Goal: Task Accomplishment & Management: Complete application form

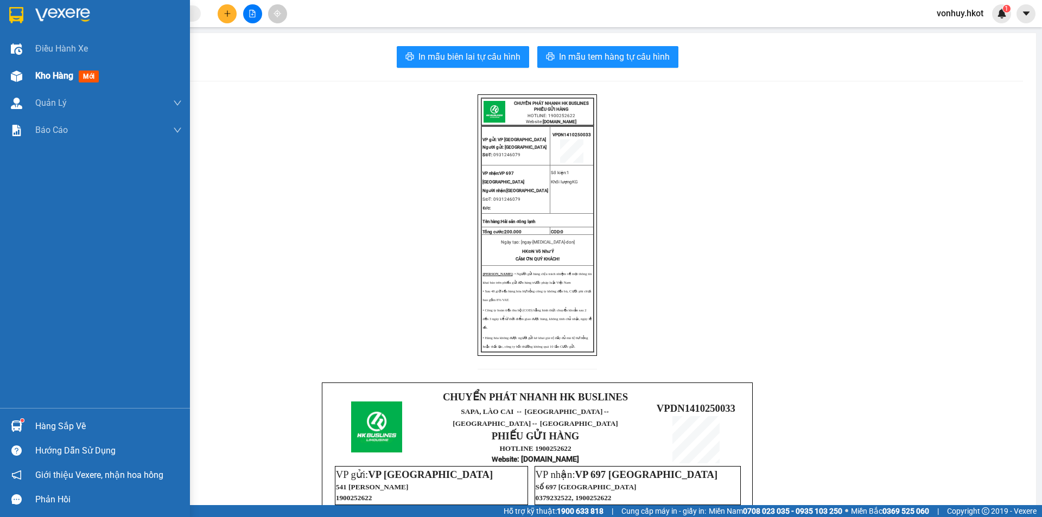
click at [27, 72] on div "Kho hàng mới" at bounding box center [95, 75] width 190 height 27
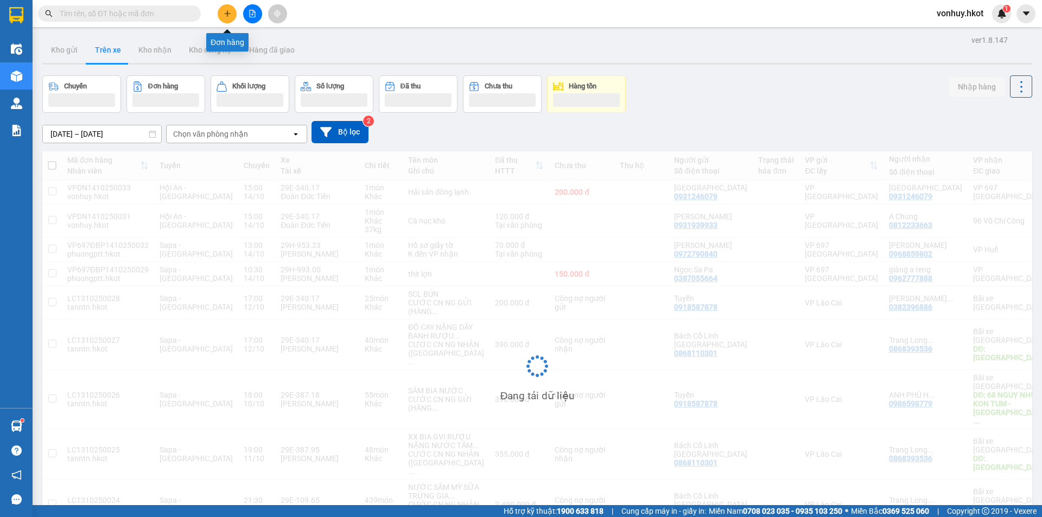
click at [226, 15] on icon "plus" at bounding box center [228, 14] width 8 height 8
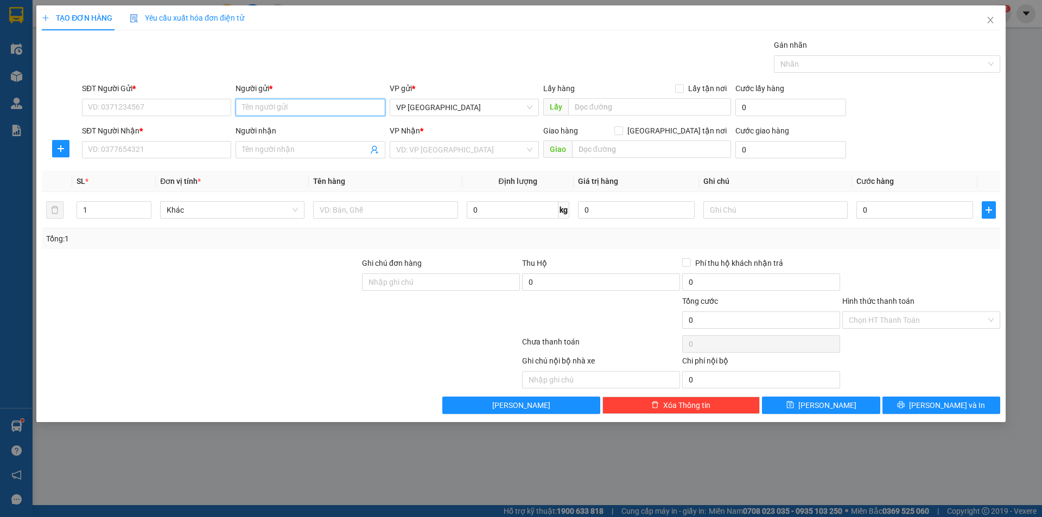
click at [270, 104] on input "Người gửi *" at bounding box center [310, 107] width 149 height 17
type input "[PERSON_NAME]"
click at [291, 144] on div "Anh Khải - 0935888021" at bounding box center [310, 147] width 136 height 12
type input "0935888021"
type input "[PERSON_NAME]"
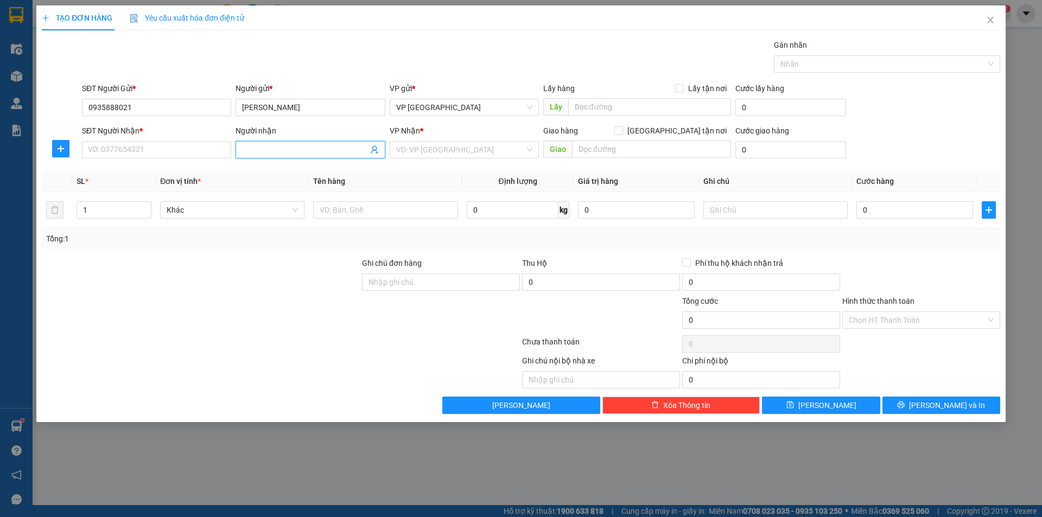
click at [273, 153] on input "Người nhận" at bounding box center [304, 150] width 125 height 12
type input "Hoàn Sơn"
click at [168, 151] on input "SĐT Người Nhận *" at bounding box center [156, 149] width 149 height 17
type input "0969716191"
click at [473, 148] on input "search" at bounding box center [460, 150] width 129 height 16
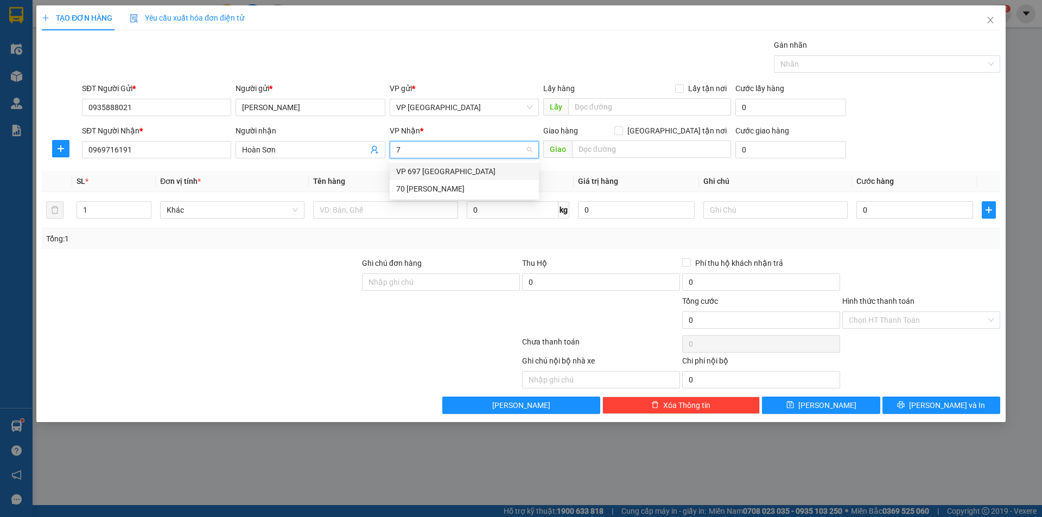
type input "70"
click at [428, 170] on div "70 [PERSON_NAME]" at bounding box center [464, 172] width 136 height 12
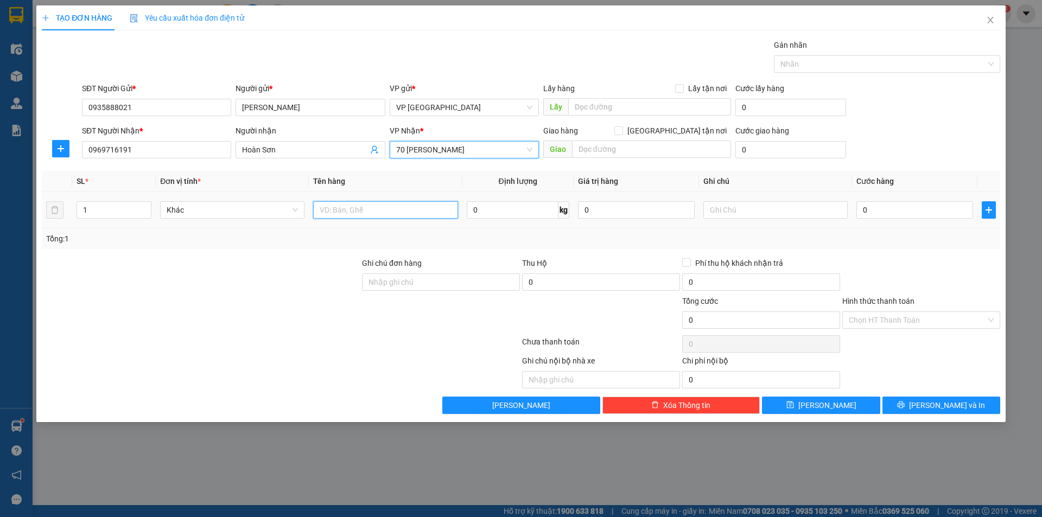
click at [393, 204] on input "text" at bounding box center [385, 209] width 144 height 17
type input "Chai thủy tinh"
click at [528, 206] on input "0" at bounding box center [513, 209] width 92 height 17
click at [497, 215] on input "22" at bounding box center [513, 209] width 92 height 17
drag, startPoint x: 498, startPoint y: 213, endPoint x: 455, endPoint y: 213, distance: 42.9
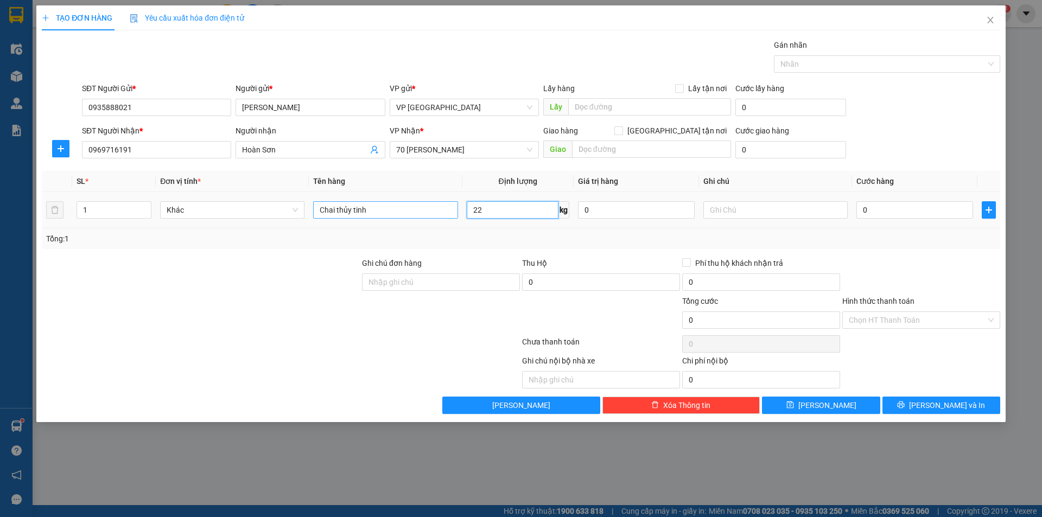
click at [455, 213] on tr "1 Khác Chai thủy tinh 22 kg 0 0" at bounding box center [521, 210] width 958 height 36
type input "20"
click at [879, 207] on input "0" at bounding box center [914, 209] width 117 height 17
type input "9"
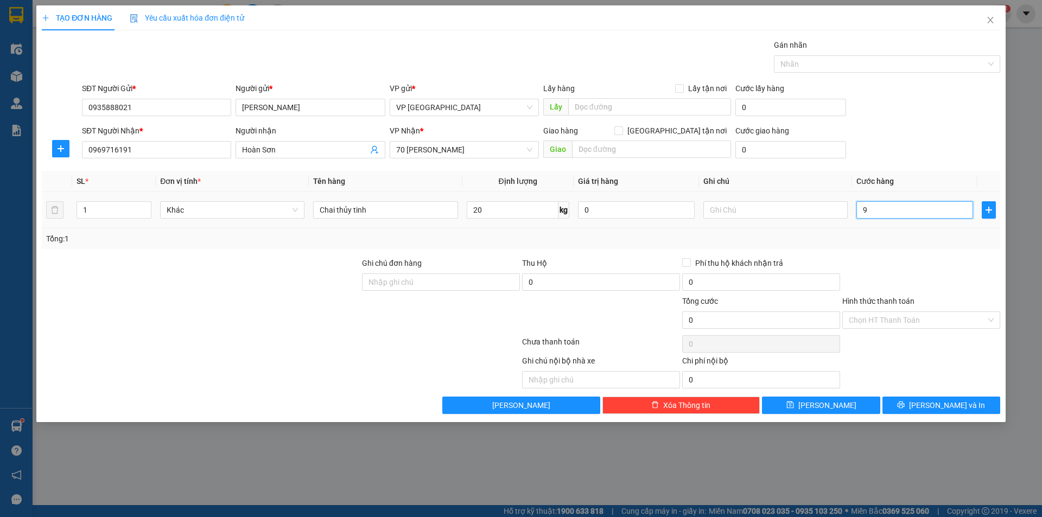
type input "9"
type input "90"
type input "900"
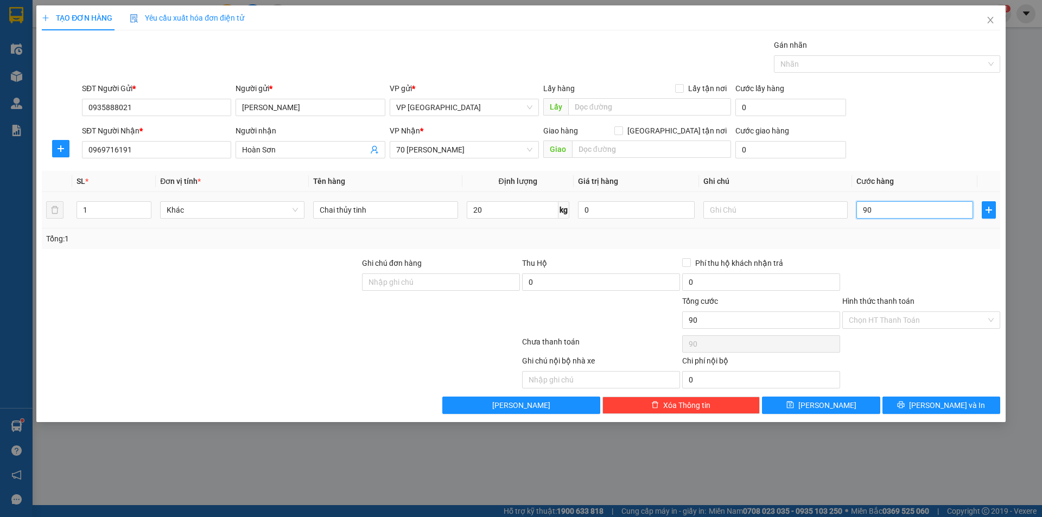
type input "900"
type input "9.000"
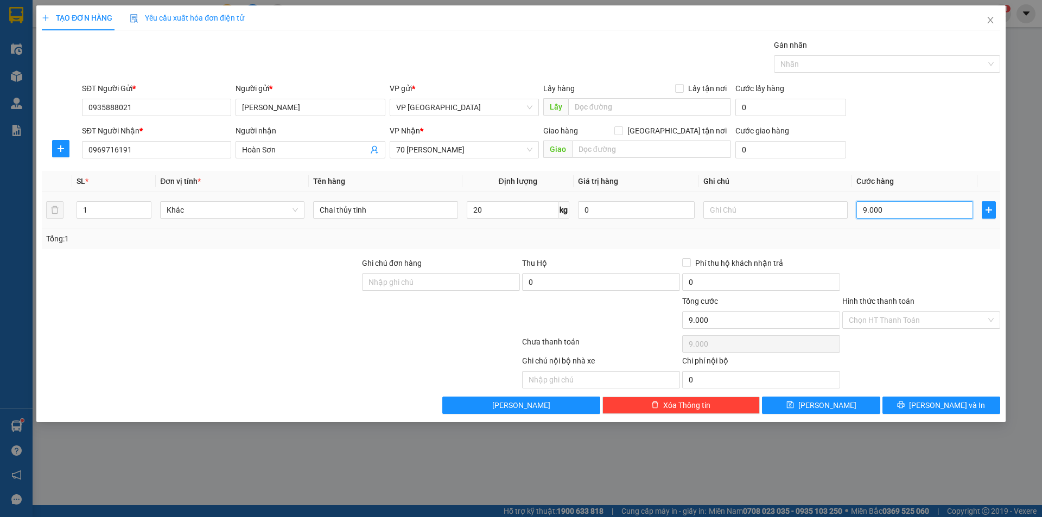
type input "90.000"
click at [895, 323] on input "Hình thức thanh toán" at bounding box center [917, 320] width 137 height 16
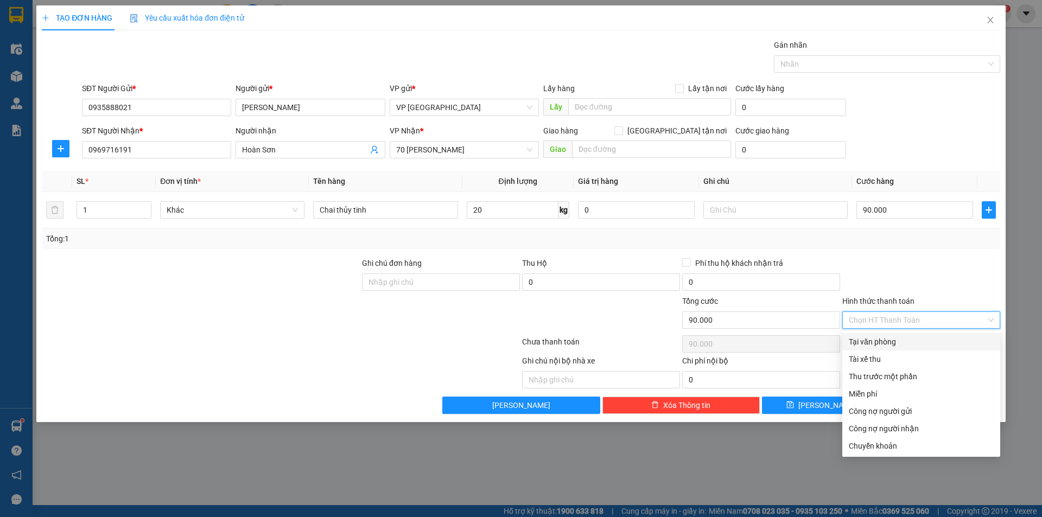
click at [887, 340] on div "Tại văn phòng" at bounding box center [921, 342] width 145 height 12
type input "0"
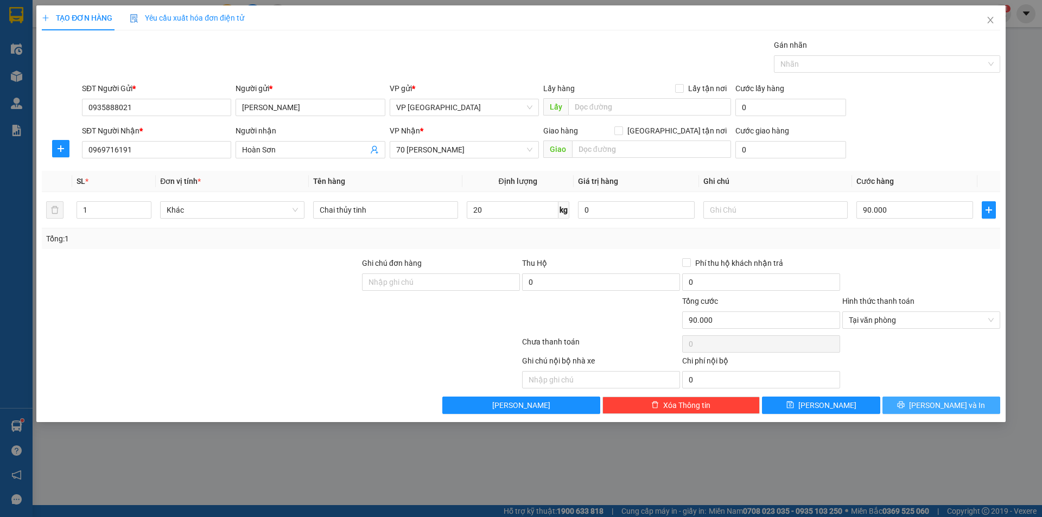
click at [941, 405] on span "[PERSON_NAME] và In" at bounding box center [947, 405] width 76 height 12
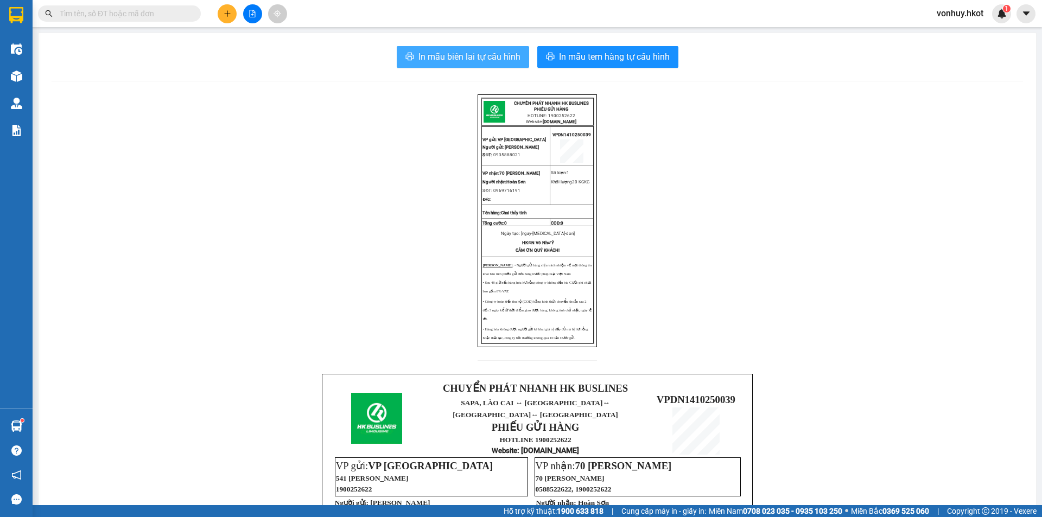
click at [455, 62] on span "In mẫu biên lai tự cấu hình" at bounding box center [469, 57] width 102 height 14
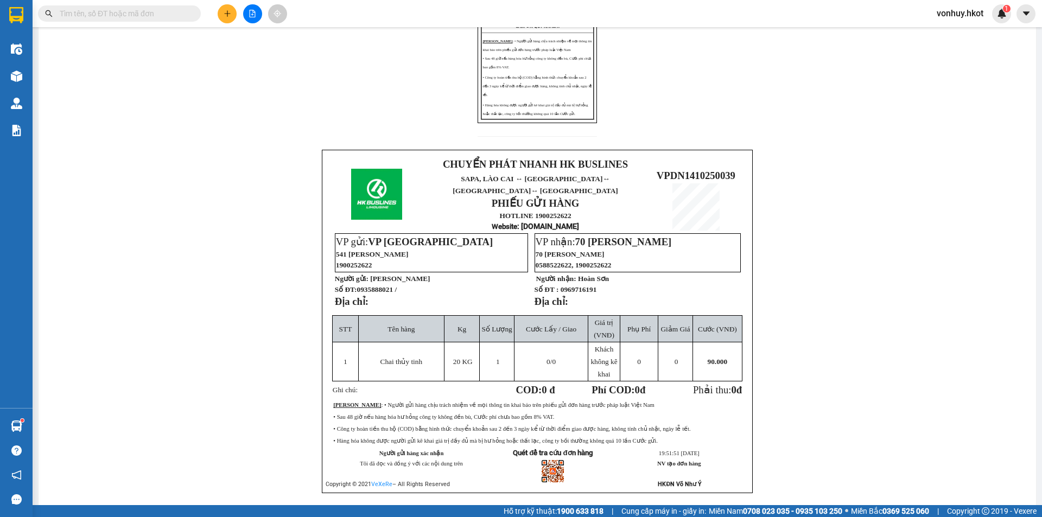
scroll to position [271, 0]
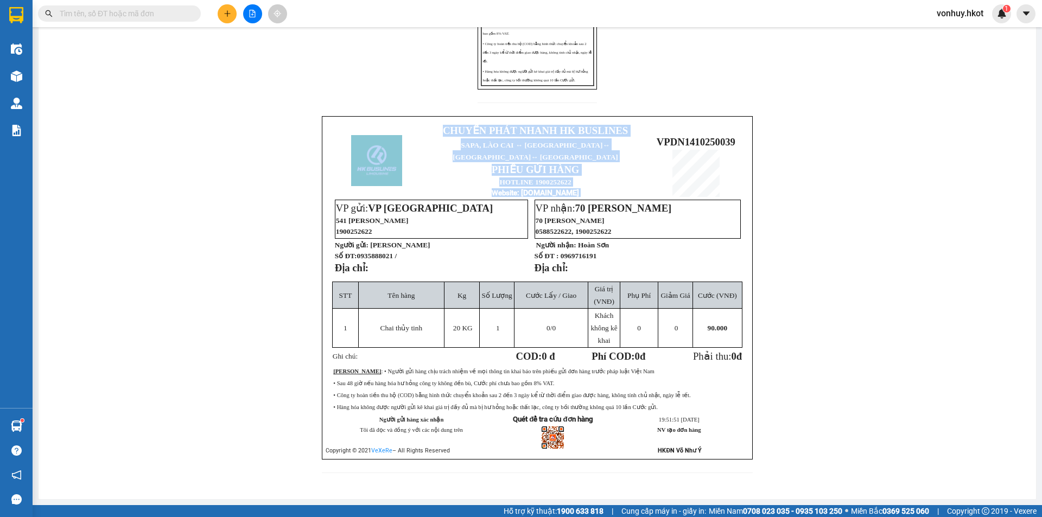
drag, startPoint x: 653, startPoint y: 135, endPoint x: 759, endPoint y: 137, distance: 105.3
click at [759, 137] on div "CHUYỂN PHÁT NHANH HK BUSLINES PHIẾU GỬI HÀNG HOTLINE: 1900252622 Website: HKBUS…" at bounding box center [537, 162] width 971 height 650
copy table "CHUYỂN PHÁT NHANH HK BUSLINES SAPA, LÀO CAI ↔ HÀ NỘI ↔ HUẾ ↔ ĐÀ NẴNG PHIẾU GỬI …"
click at [666, 136] on span "VPDN1410250039" at bounding box center [696, 141] width 79 height 11
drag, startPoint x: 654, startPoint y: 134, endPoint x: 744, endPoint y: 134, distance: 89.5
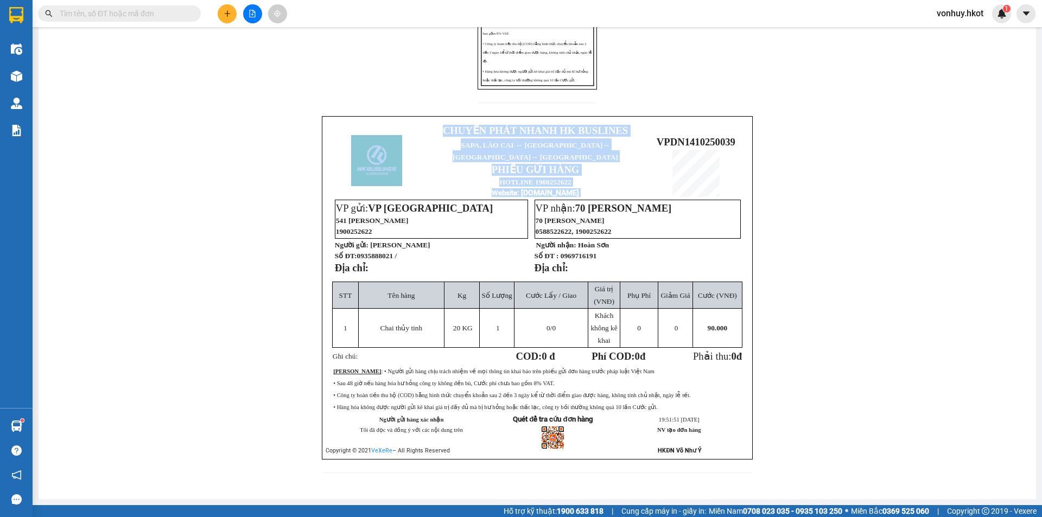
click at [744, 134] on div "CHUYỂN PHÁT NHANH HK BUSLINES SAPA, LÀO CAI ↔ HÀ NỘI ↔ HUẾ ↔ ĐÀ NẴNG PHIẾU GỬI …" at bounding box center [537, 288] width 431 height 344
copy table "CHUYỂN PHÁT NHANH HK BUSLINES SAPA, LÀO CAI ↔ HÀ NỘI ↔ HUẾ ↔ ĐÀ NẴNG PHIẾU GỬI …"
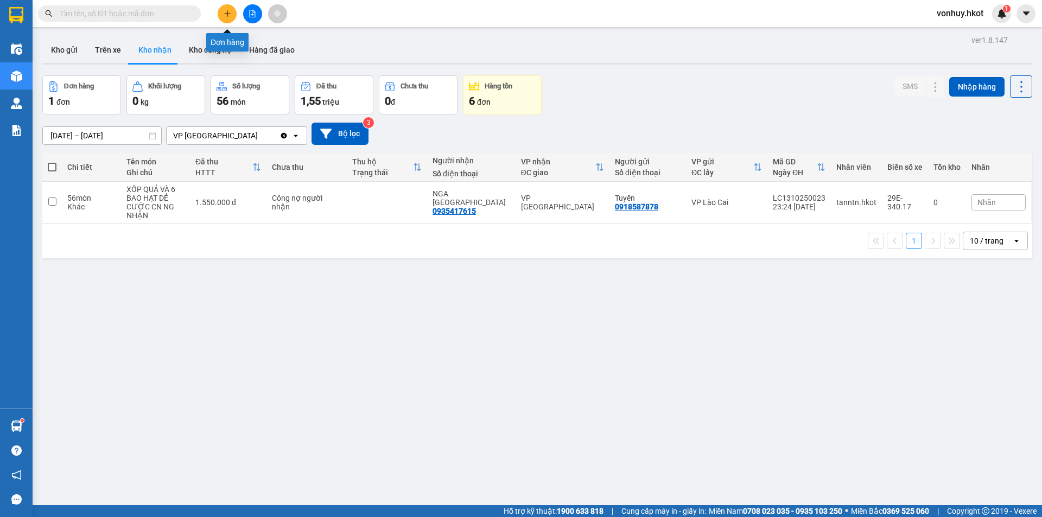
click at [218, 18] on button at bounding box center [227, 13] width 19 height 19
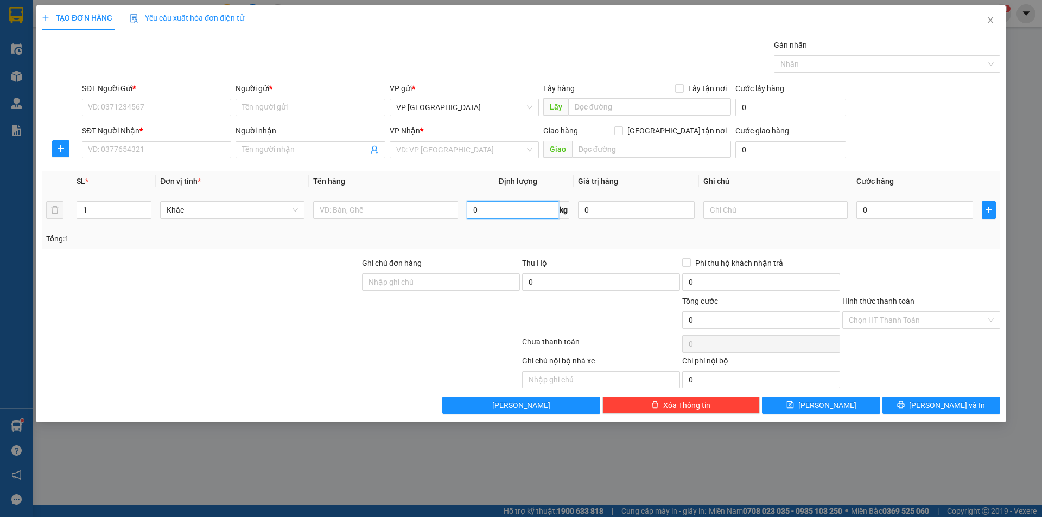
click at [496, 209] on input "0" at bounding box center [513, 209] width 92 height 17
type input "11"
click at [917, 256] on div "Transit Pickup Surcharge Ids Transit Deliver Surcharge Ids Transit Deliver Surc…" at bounding box center [521, 226] width 958 height 375
click at [284, 113] on input "Người gửi *" at bounding box center [310, 107] width 149 height 17
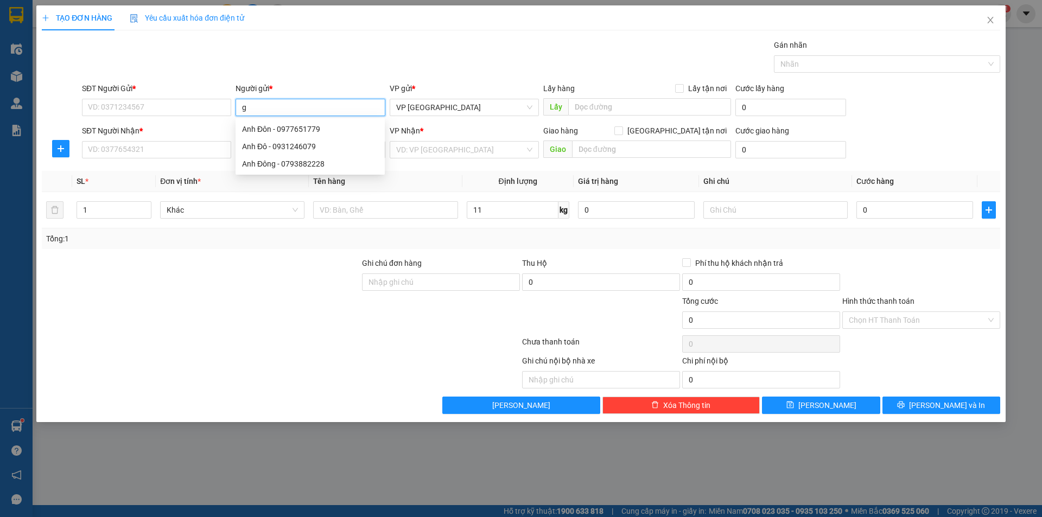
type input "gh"
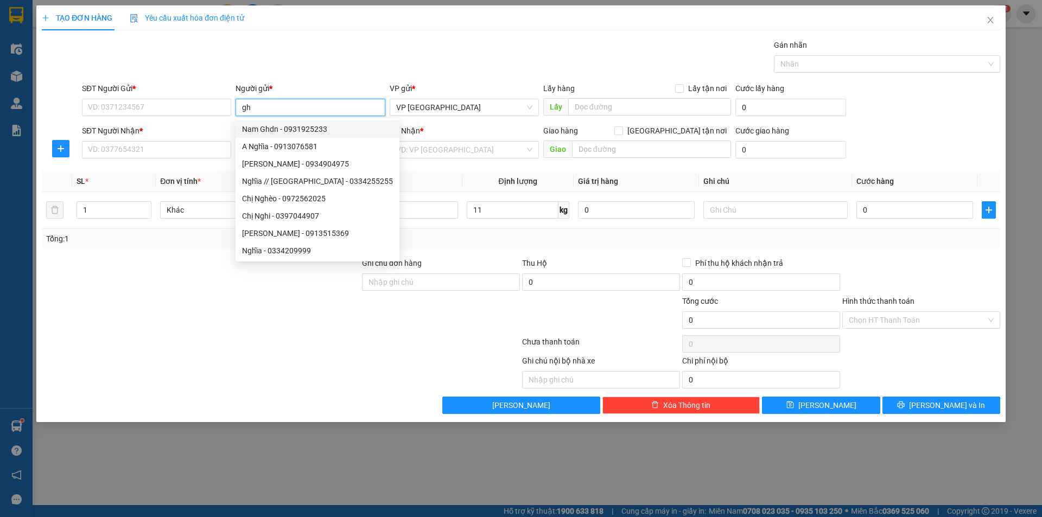
click at [286, 126] on div "Nam Ghdn - 0931925233" at bounding box center [317, 129] width 151 height 12
type input "0931925233"
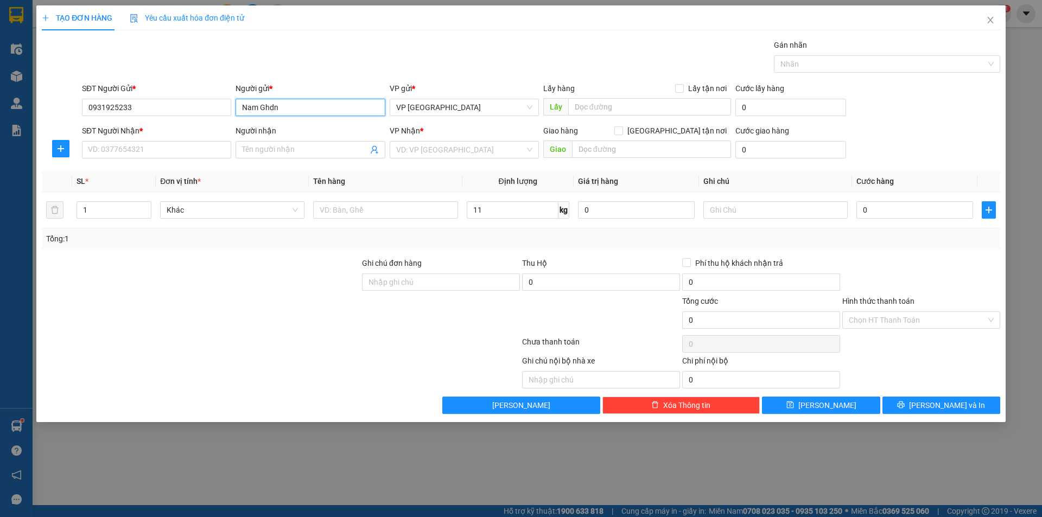
type input "Nam Ghdn"
click at [457, 150] on input "search" at bounding box center [460, 150] width 129 height 16
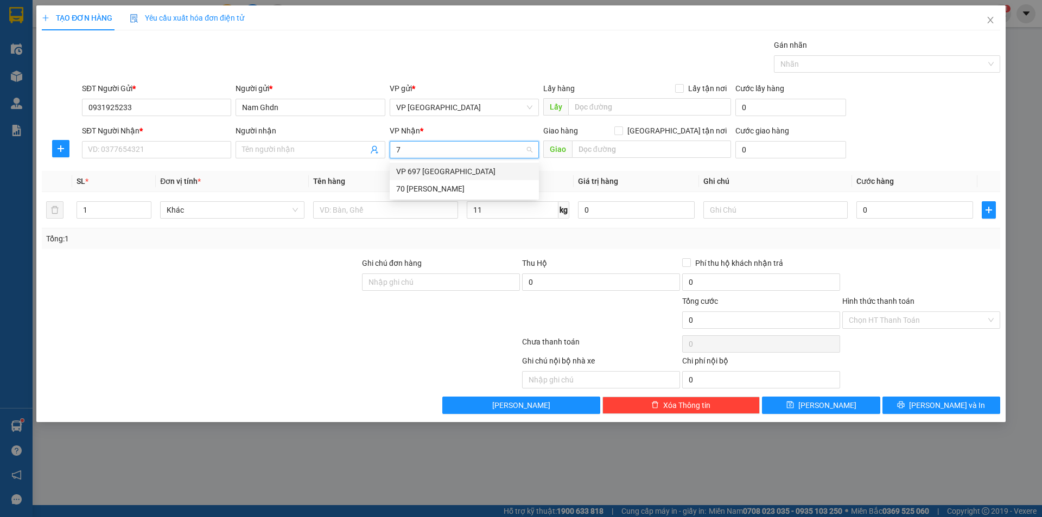
type input "70"
click at [454, 169] on div "70 [PERSON_NAME]" at bounding box center [464, 172] width 136 height 12
type input "36"
click at [445, 175] on div "VP 36 [PERSON_NAME]" at bounding box center [464, 172] width 136 height 12
click at [262, 149] on input "Người nhận" at bounding box center [304, 150] width 125 height 12
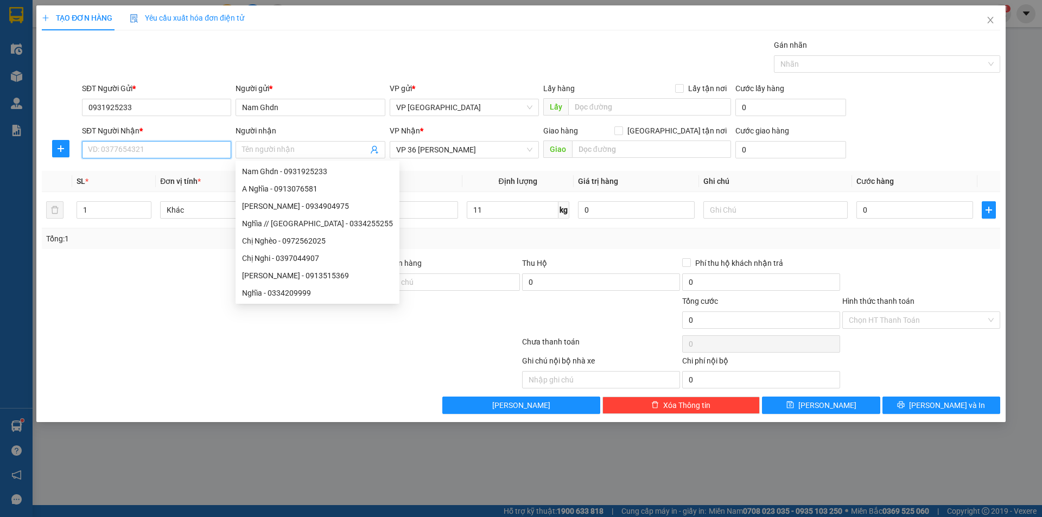
click at [128, 152] on input "SĐT Người Nhận *" at bounding box center [156, 149] width 149 height 17
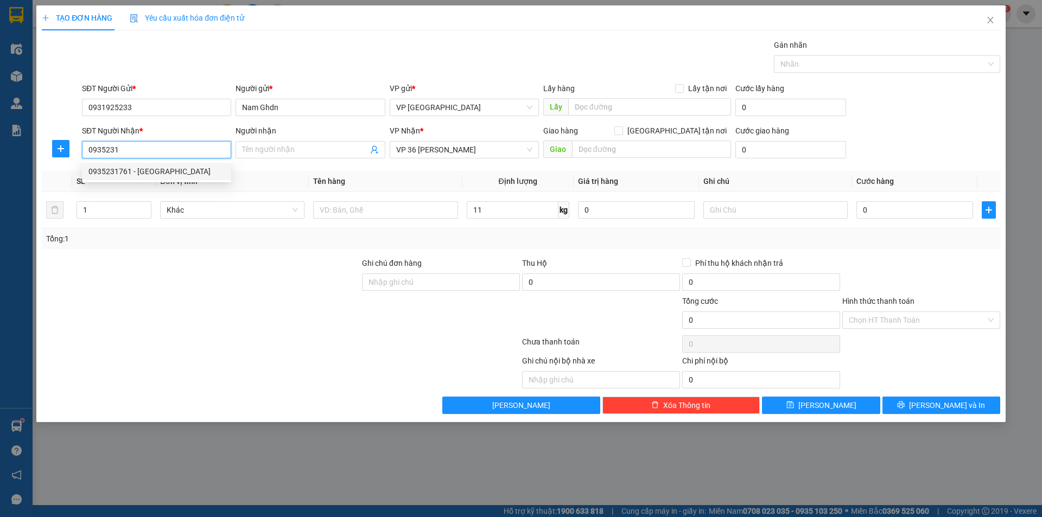
click at [130, 169] on div "0935231761 - [GEOGRAPHIC_DATA]" at bounding box center [156, 172] width 136 height 12
type input "0935231761"
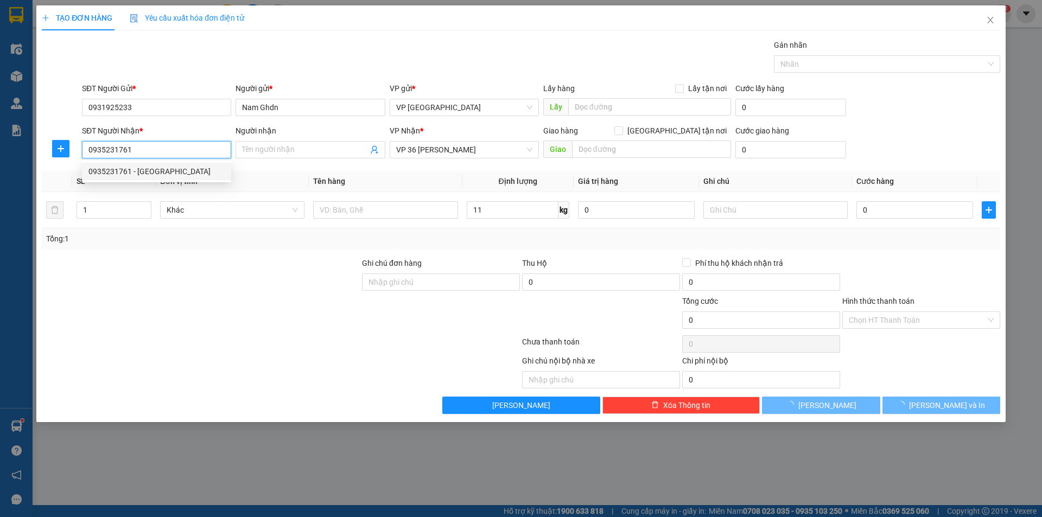
type input "[PERSON_NAME]"
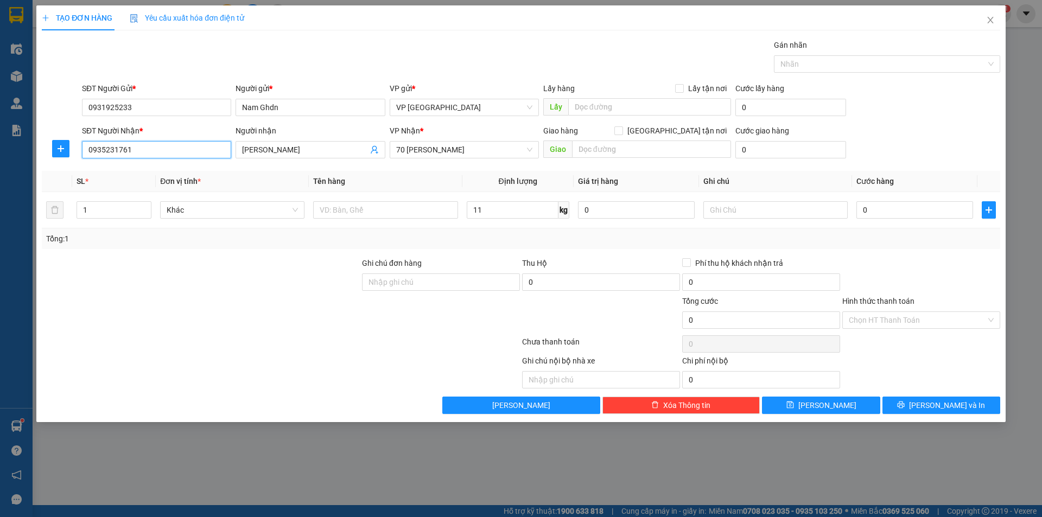
type input "0935231761"
click at [879, 216] on input "0" at bounding box center [914, 209] width 117 height 17
type input "9"
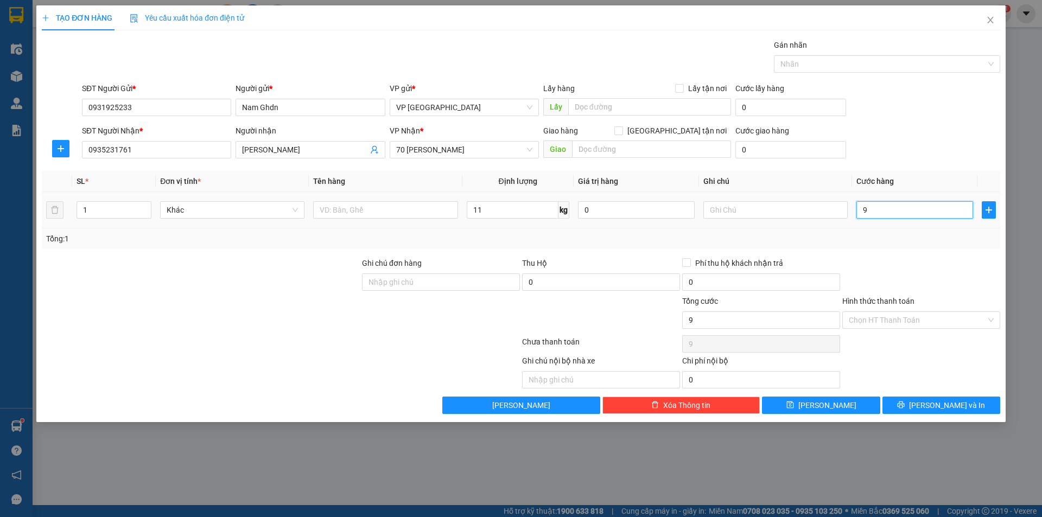
type input "90"
type input "900"
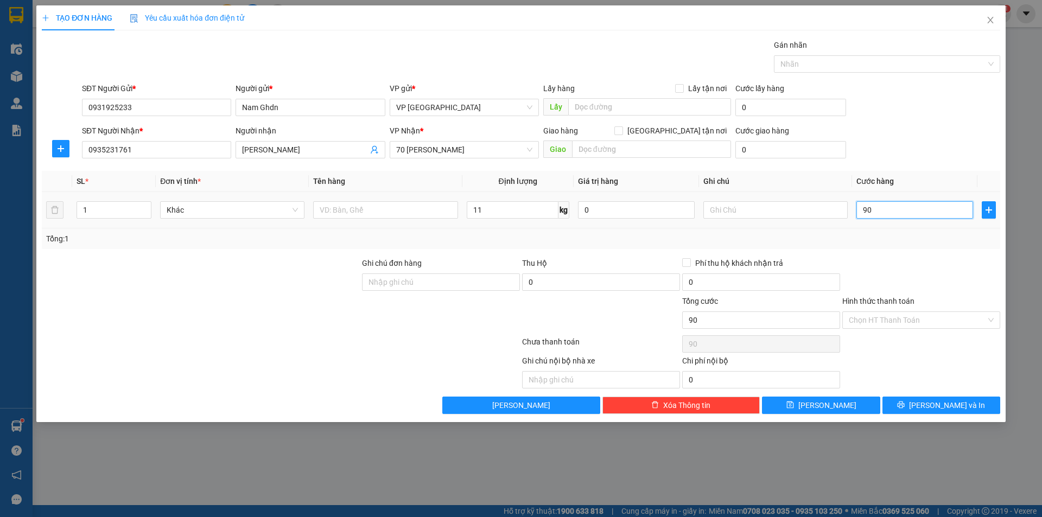
type input "900"
type input "9.000"
type input "90.000"
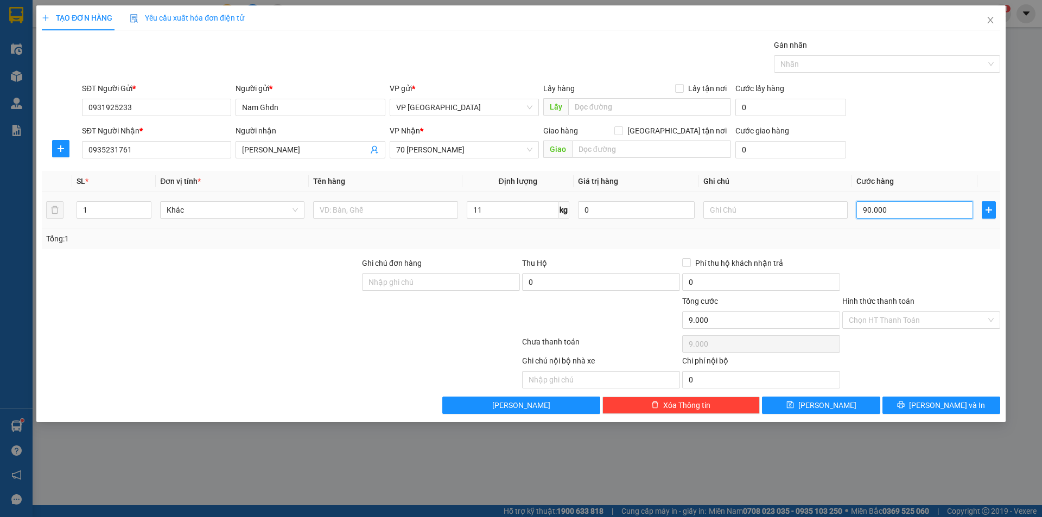
type input "90.000"
click at [893, 319] on input "Hình thức thanh toán" at bounding box center [917, 320] width 137 height 16
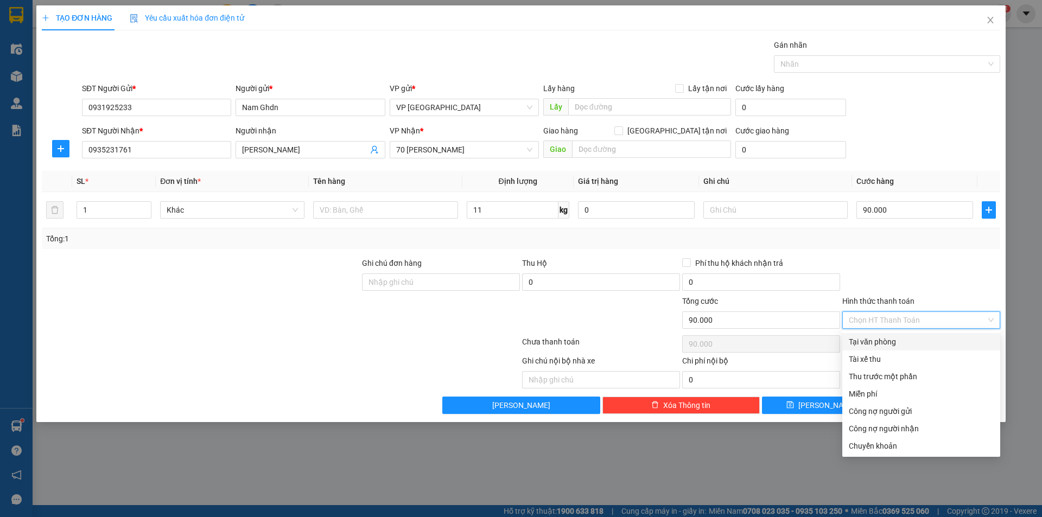
click at [883, 339] on div "Tại văn phòng" at bounding box center [921, 342] width 145 height 12
type input "0"
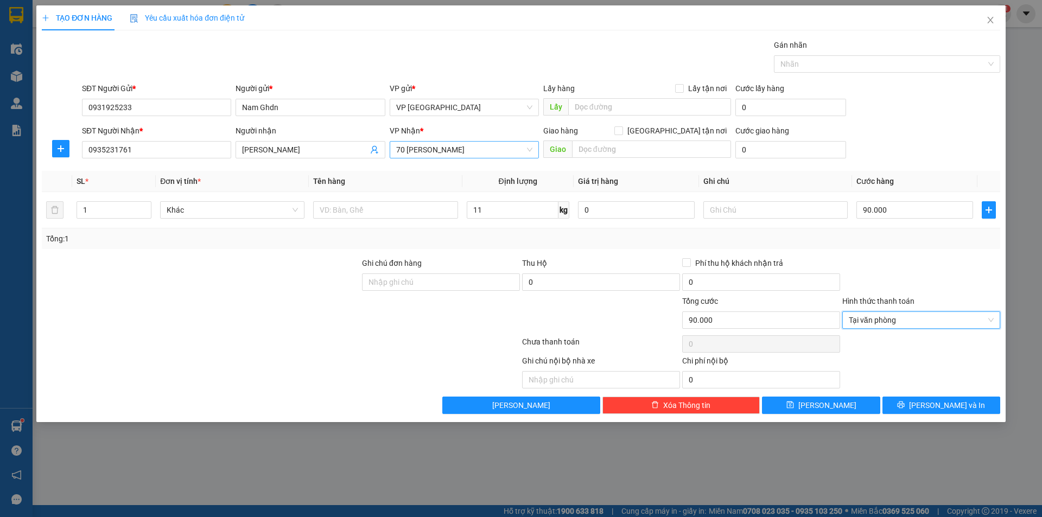
drag, startPoint x: 473, startPoint y: 148, endPoint x: 399, endPoint y: 147, distance: 73.3
click at [400, 147] on span "70 [PERSON_NAME]" at bounding box center [464, 150] width 136 height 16
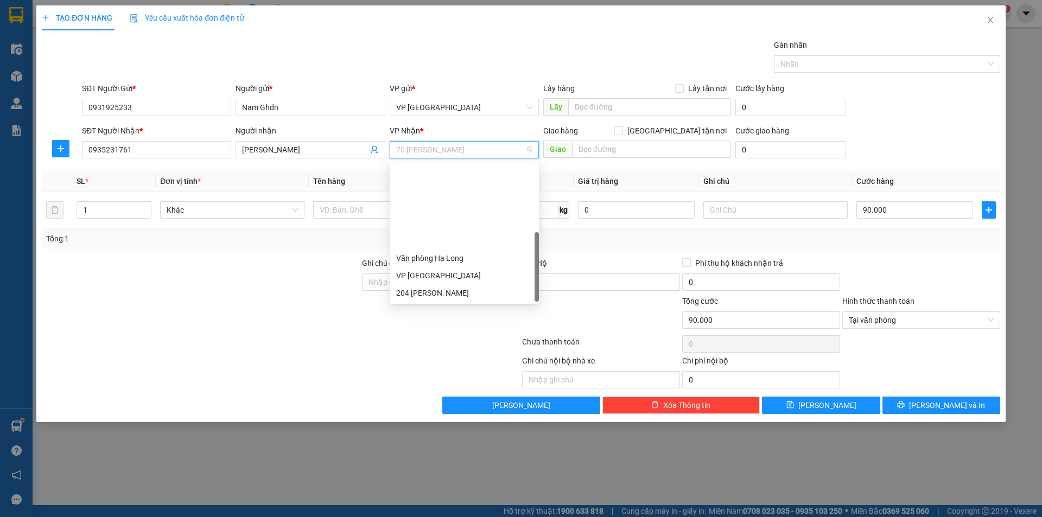
scroll to position [104, 0]
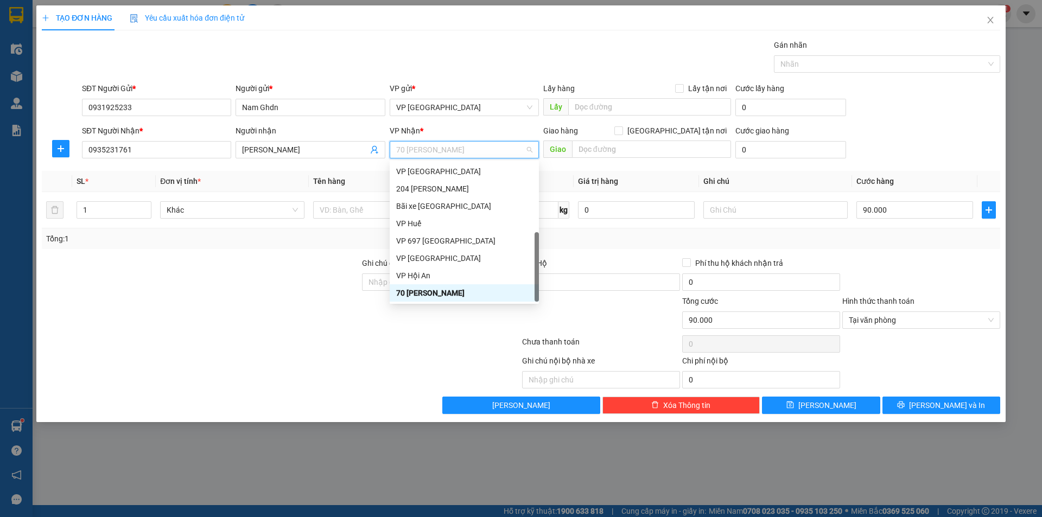
click at [407, 147] on span "70 [PERSON_NAME]" at bounding box center [464, 150] width 136 height 16
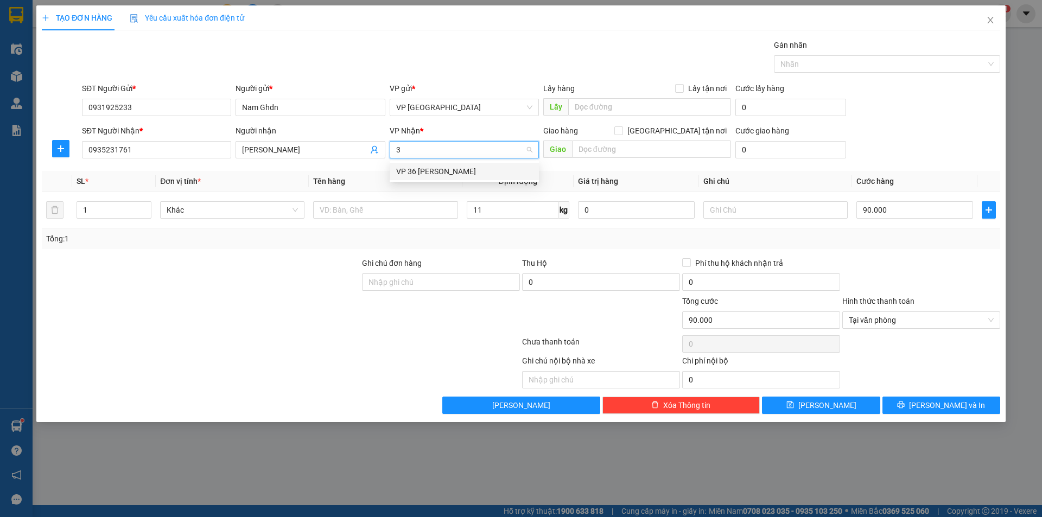
type input "36"
click at [439, 167] on div "VP 36 [PERSON_NAME]" at bounding box center [464, 172] width 136 height 12
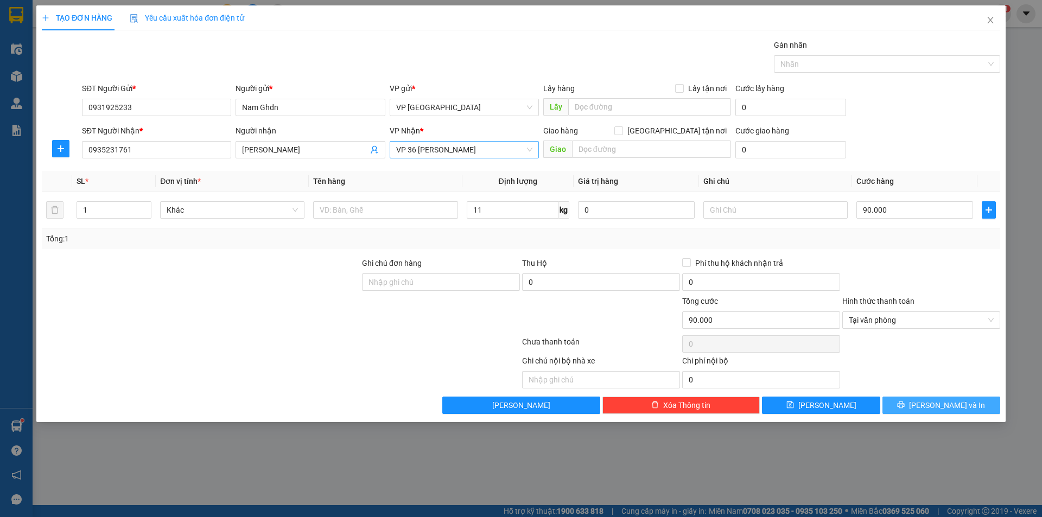
click at [957, 404] on span "[PERSON_NAME] và In" at bounding box center [947, 405] width 76 height 12
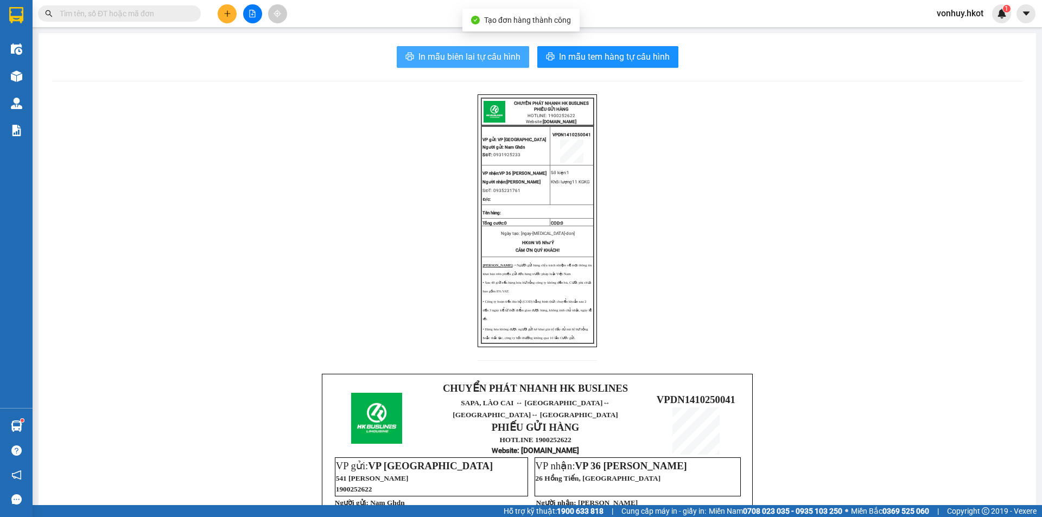
click at [453, 59] on span "In mẫu biên lai tự cấu hình" at bounding box center [469, 57] width 102 height 14
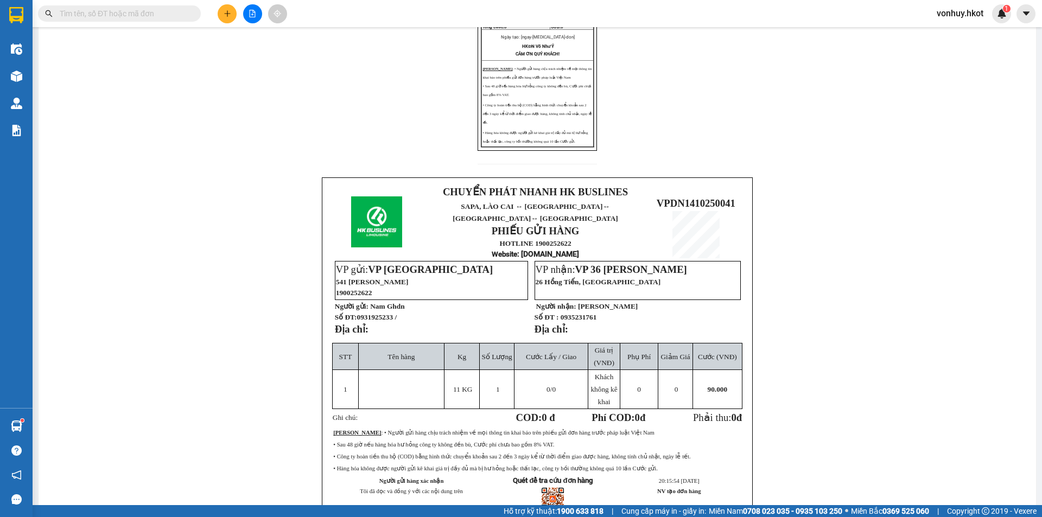
scroll to position [217, 0]
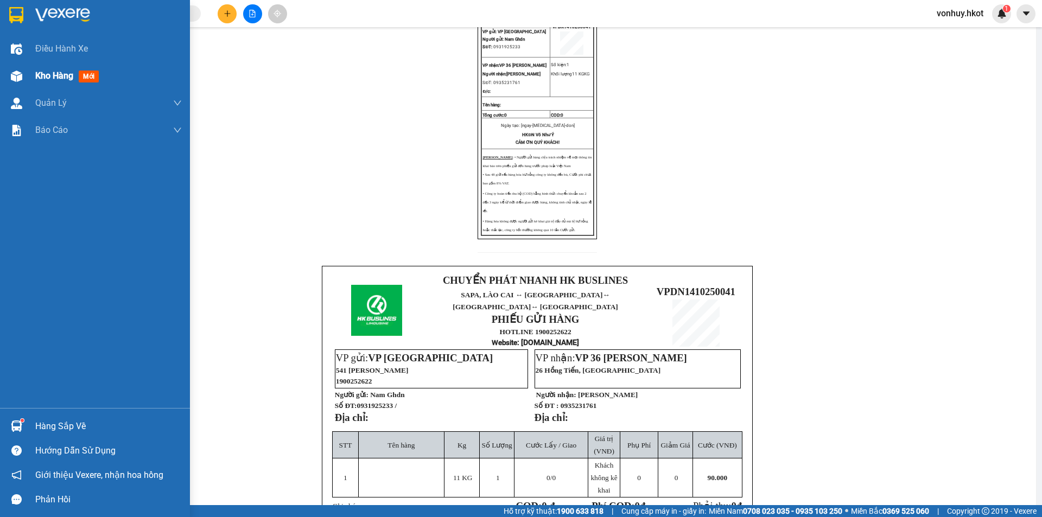
click at [52, 80] on span "Kho hàng" at bounding box center [54, 76] width 38 height 10
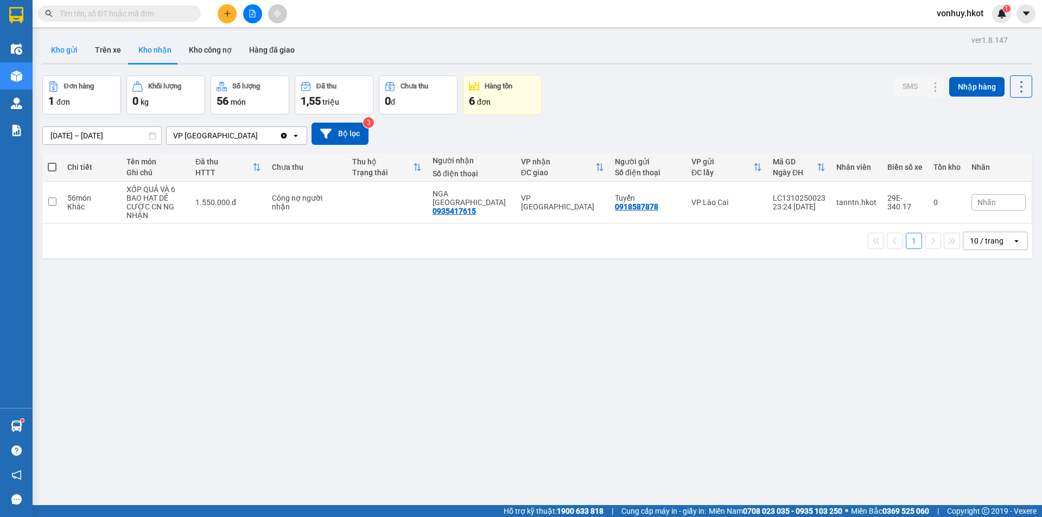
click at [63, 54] on button "Kho gửi" at bounding box center [64, 50] width 44 height 26
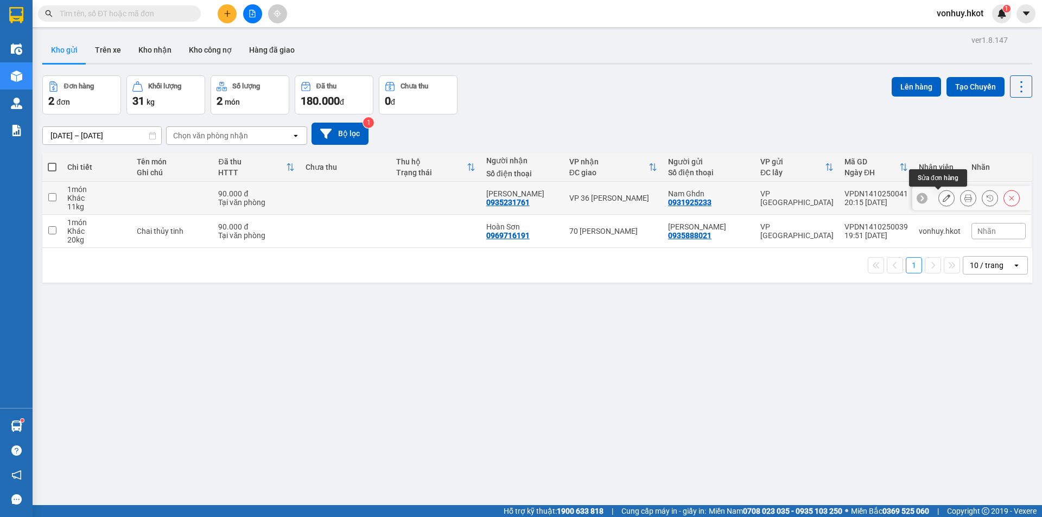
click at [939, 198] on button at bounding box center [946, 198] width 15 height 19
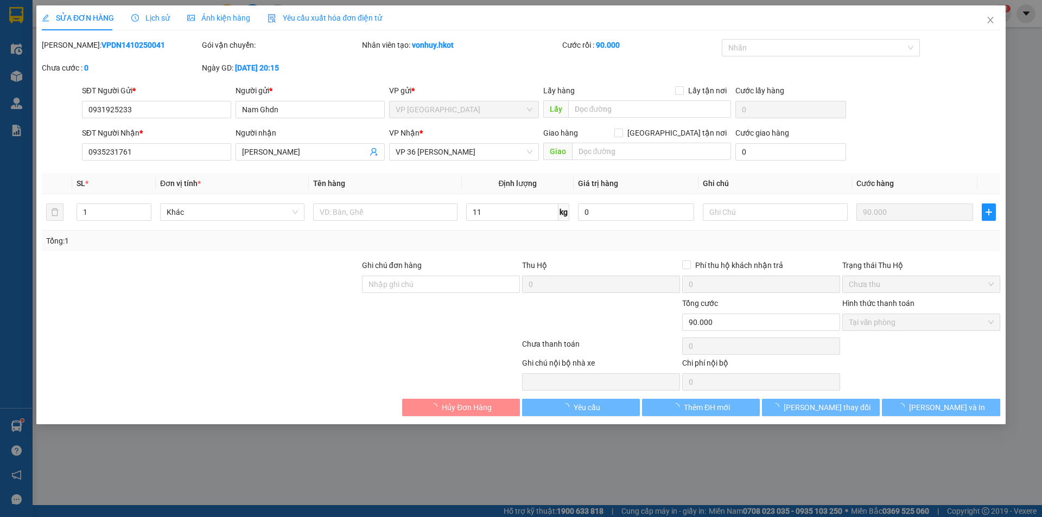
type input "0931925233"
type input "Nam Ghdn"
type input "0935231761"
type input "[PERSON_NAME]"
type input "0"
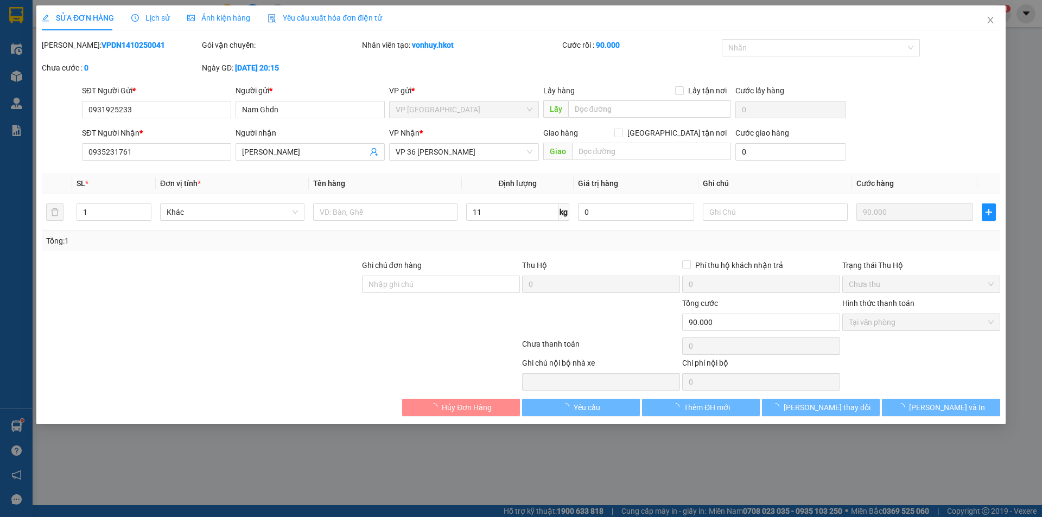
type input "90.000"
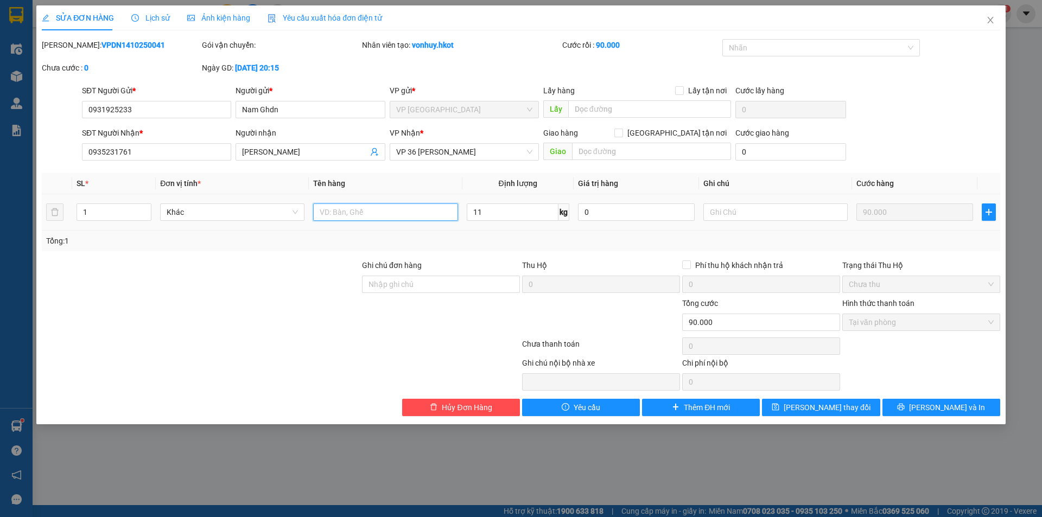
click at [347, 215] on input "text" at bounding box center [385, 212] width 144 height 17
type input "D"
type input "Đồ ăn khô"
click at [951, 408] on span "[PERSON_NAME] và In" at bounding box center [947, 408] width 76 height 12
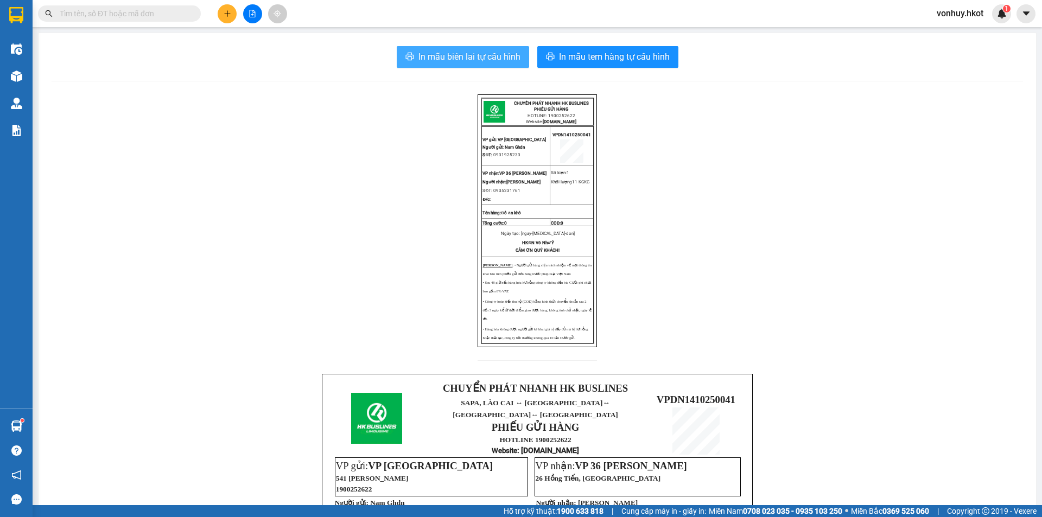
click at [435, 54] on span "In mẫu biên lai tự cấu hình" at bounding box center [469, 57] width 102 height 14
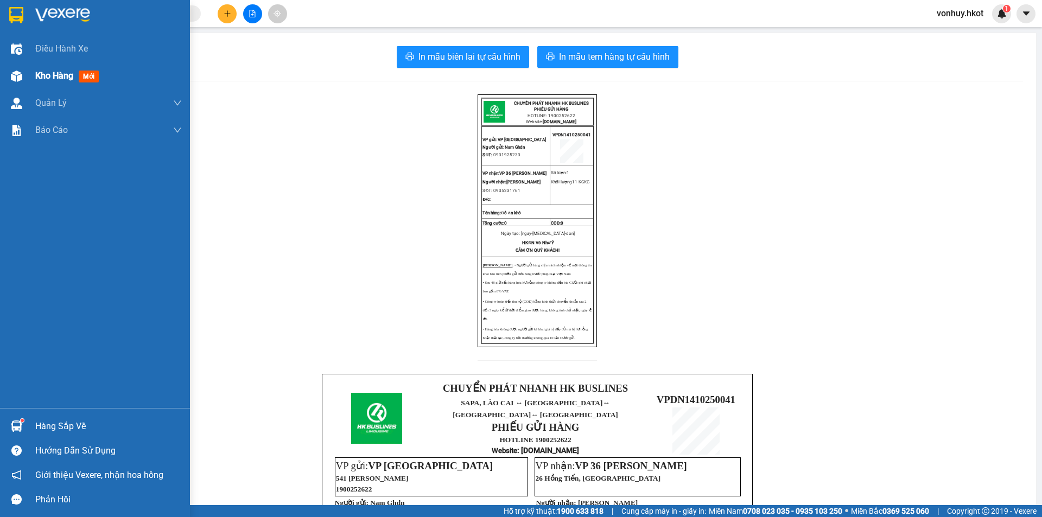
click at [35, 76] on div "Kho hàng mới" at bounding box center [95, 75] width 190 height 27
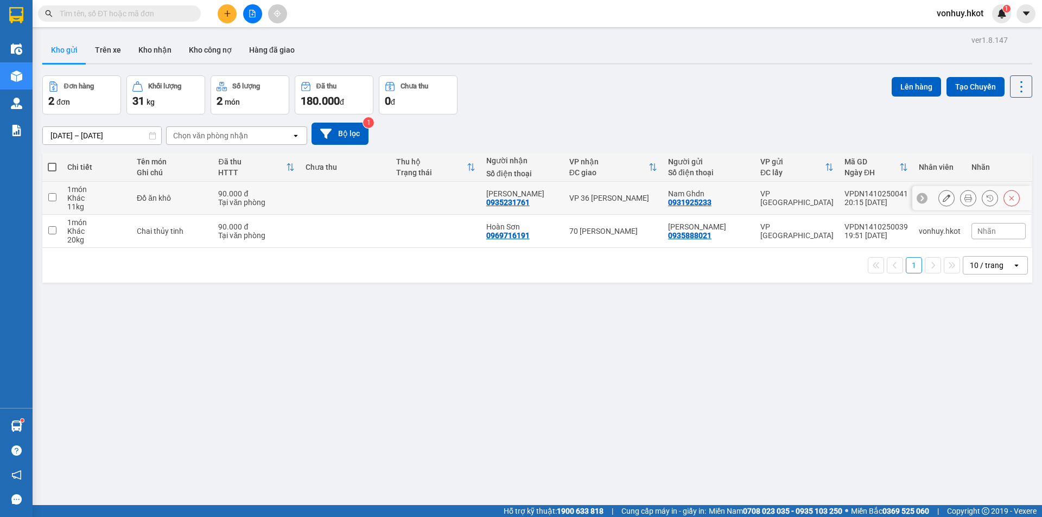
click at [54, 198] on input "checkbox" at bounding box center [52, 197] width 8 height 8
checkbox input "true"
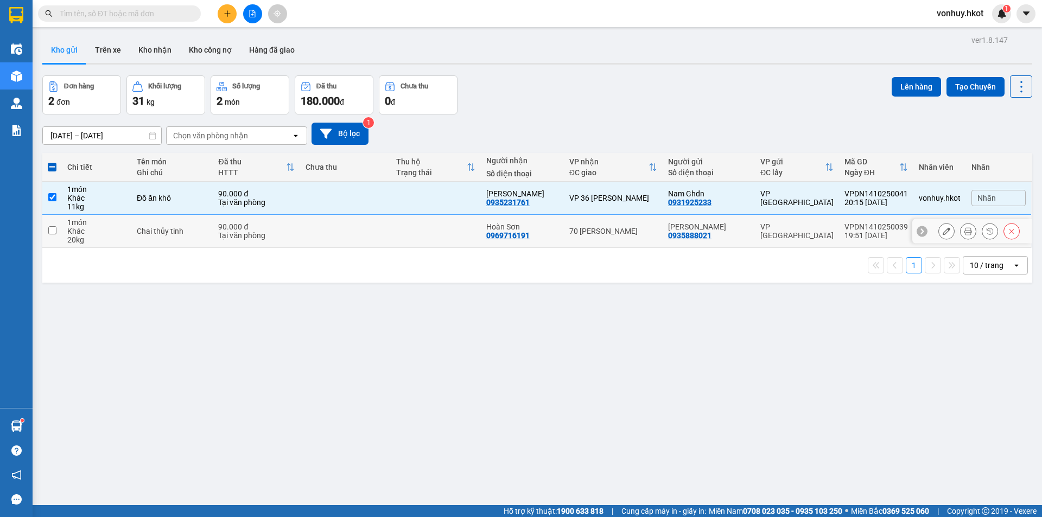
click at [50, 230] on input "checkbox" at bounding box center [52, 230] width 8 height 8
checkbox input "true"
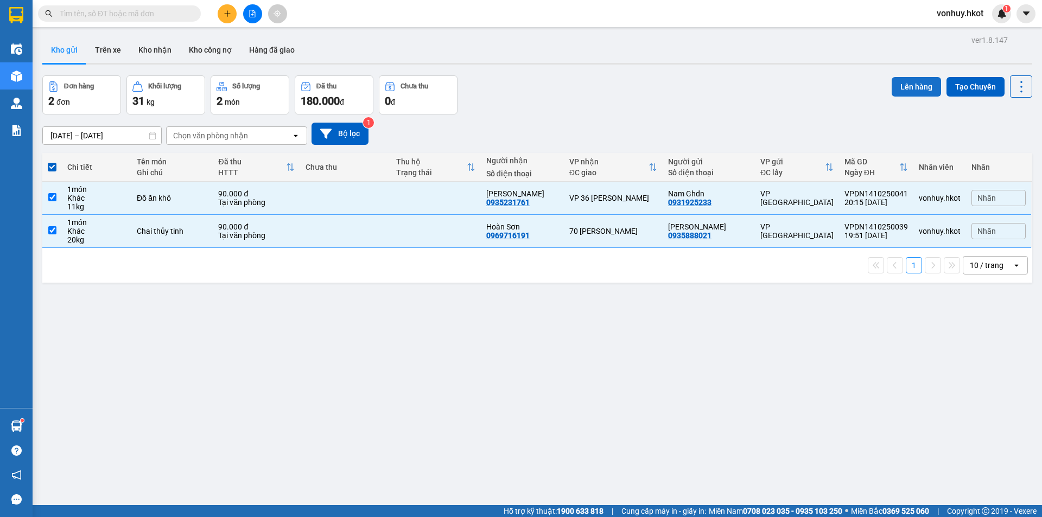
click at [905, 88] on button "Lên hàng" at bounding box center [916, 87] width 49 height 20
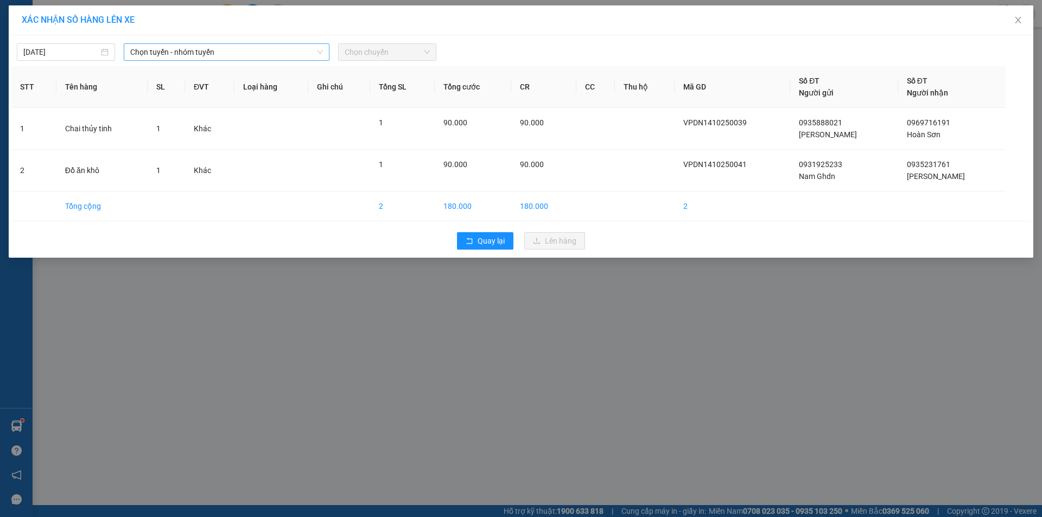
click at [192, 54] on span "Chọn tuyến - nhóm tuyến" at bounding box center [226, 52] width 193 height 16
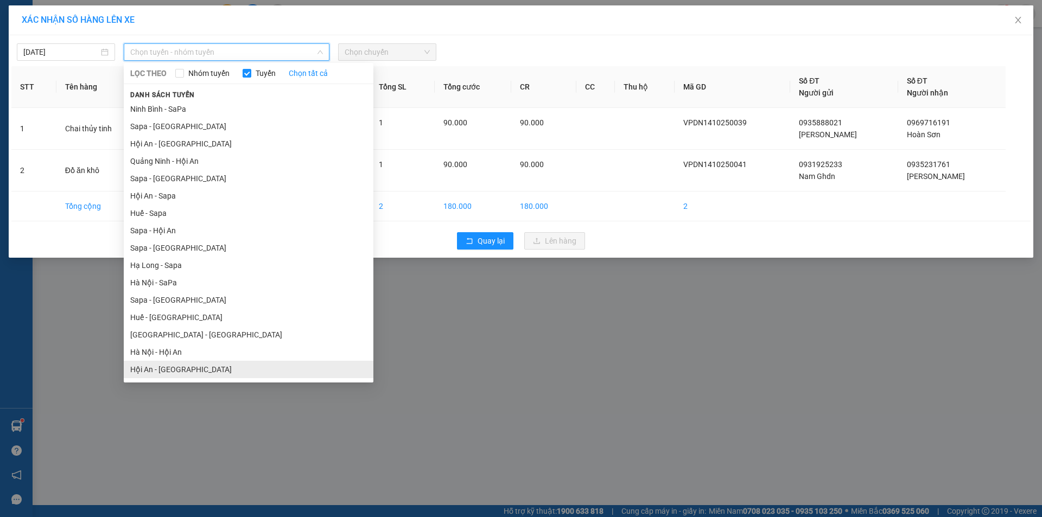
click at [193, 363] on li "Hội An - [GEOGRAPHIC_DATA]" at bounding box center [249, 369] width 250 height 17
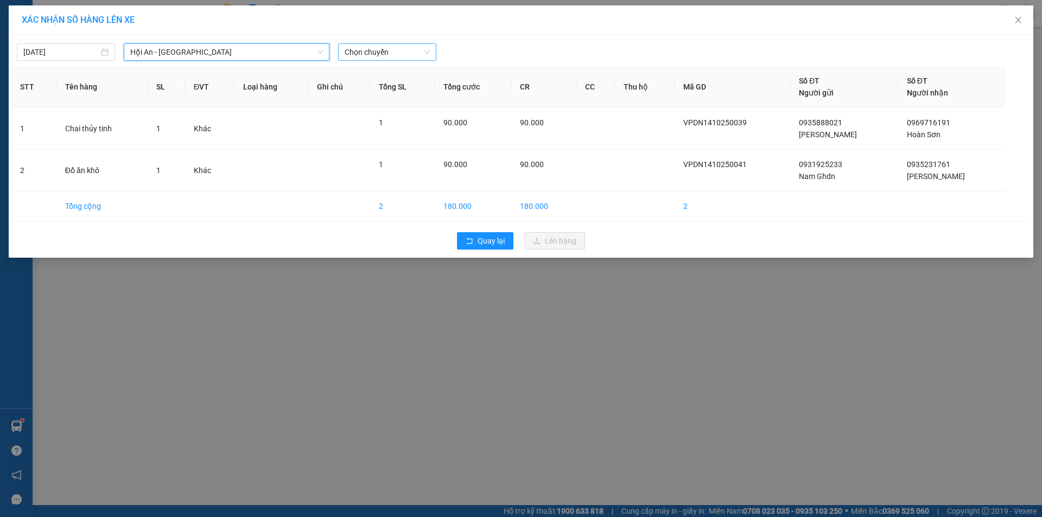
click at [365, 48] on span "Chọn chuyến" at bounding box center [387, 52] width 85 height 16
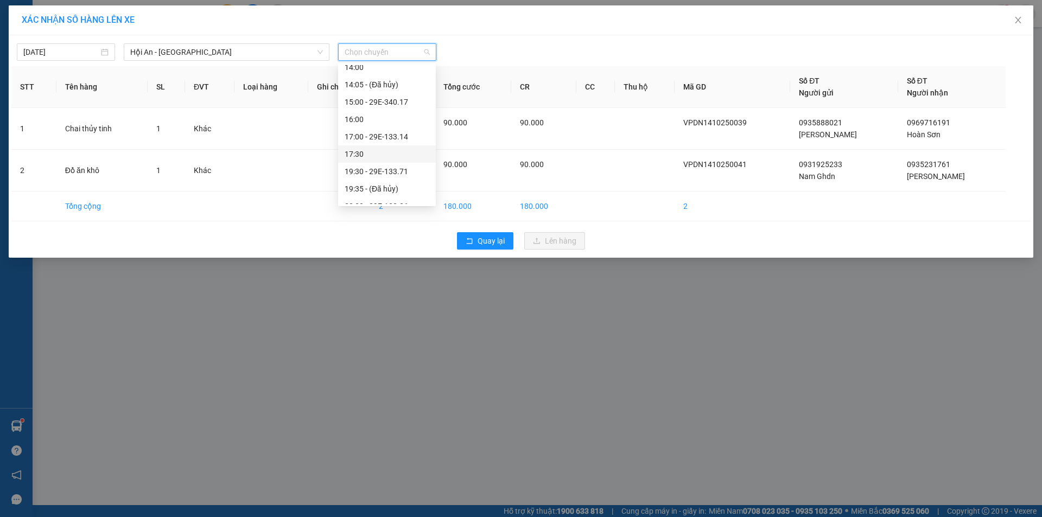
scroll to position [35, 0]
click at [399, 162] on div "19:30 - 29E-133.71" at bounding box center [387, 161] width 85 height 12
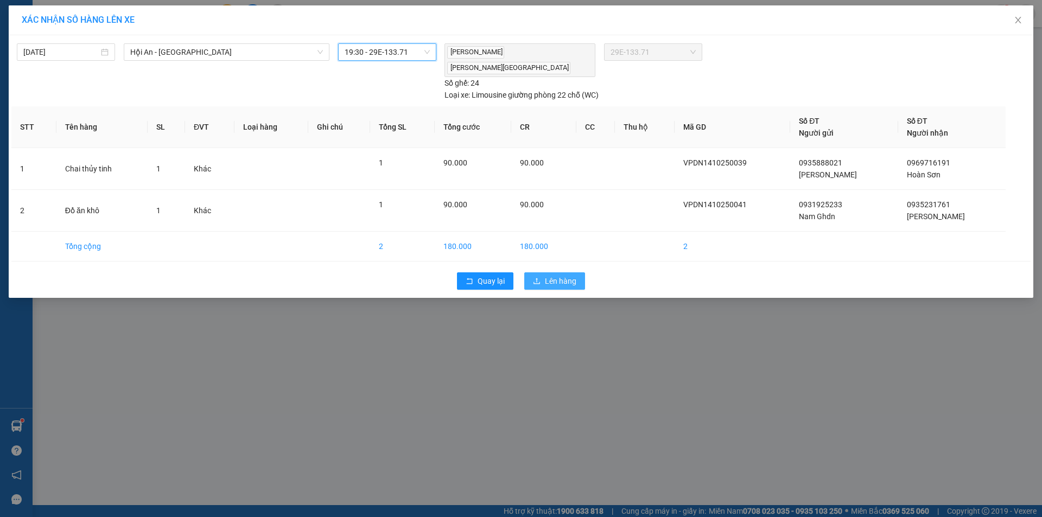
click at [554, 275] on span "Lên hàng" at bounding box center [560, 281] width 31 height 12
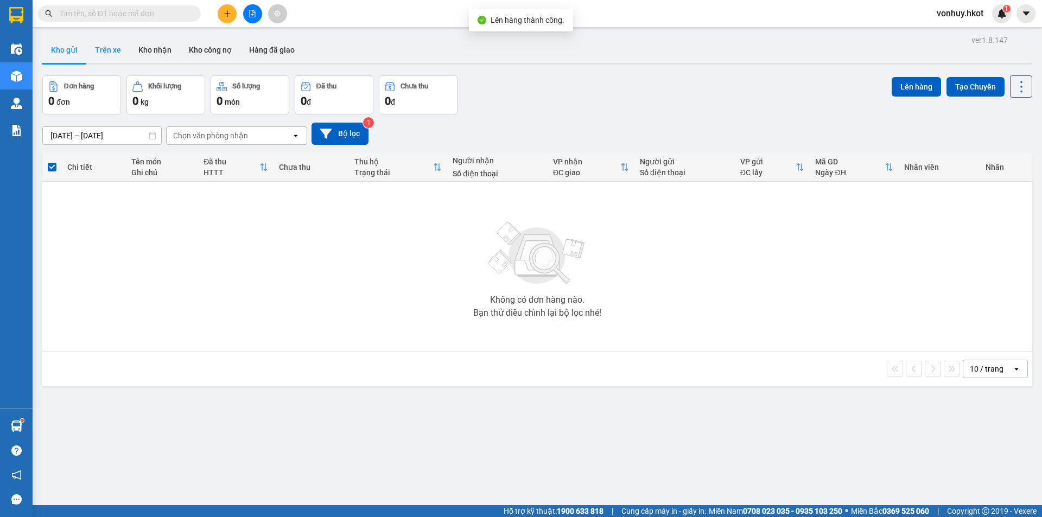
click at [110, 53] on button "Trên xe" at bounding box center [107, 50] width 43 height 26
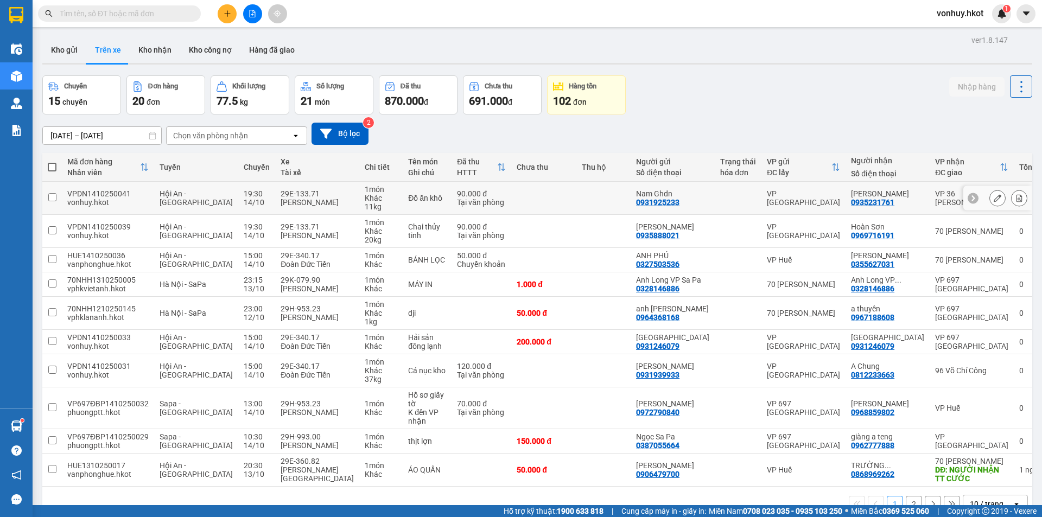
click at [55, 197] on input "checkbox" at bounding box center [52, 197] width 8 height 8
checkbox input "true"
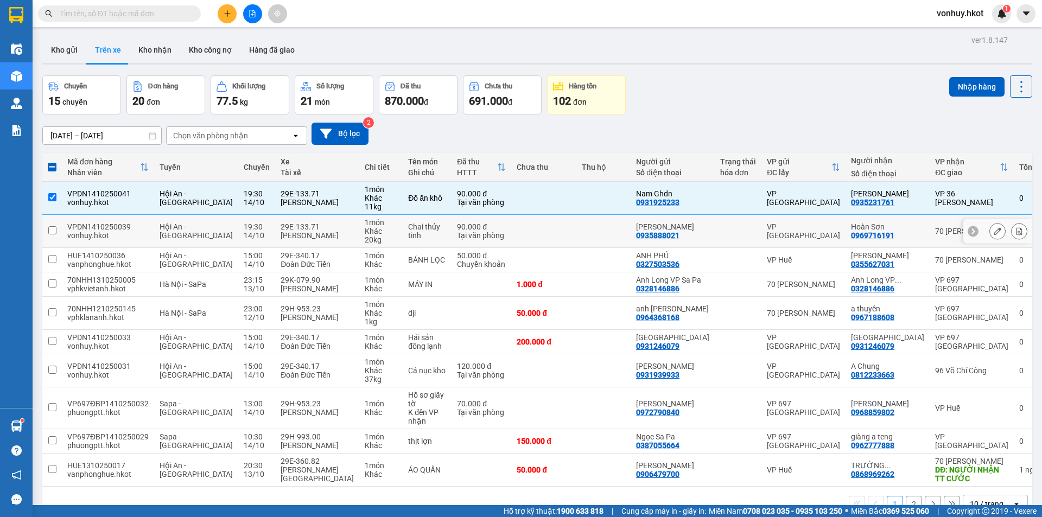
click at [58, 231] on td at bounding box center [52, 231] width 20 height 33
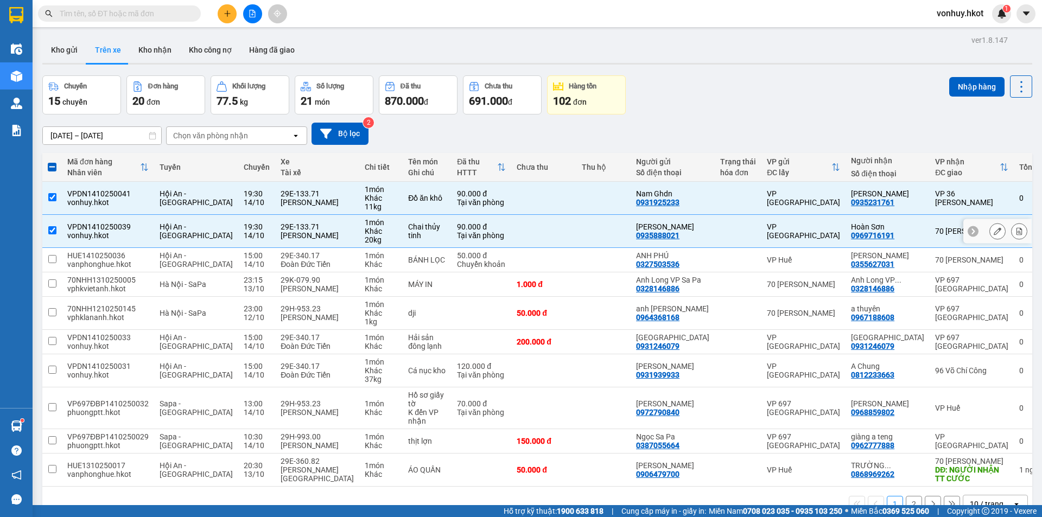
checkbox input "true"
click at [1015, 198] on icon at bounding box center [1019, 198] width 8 height 8
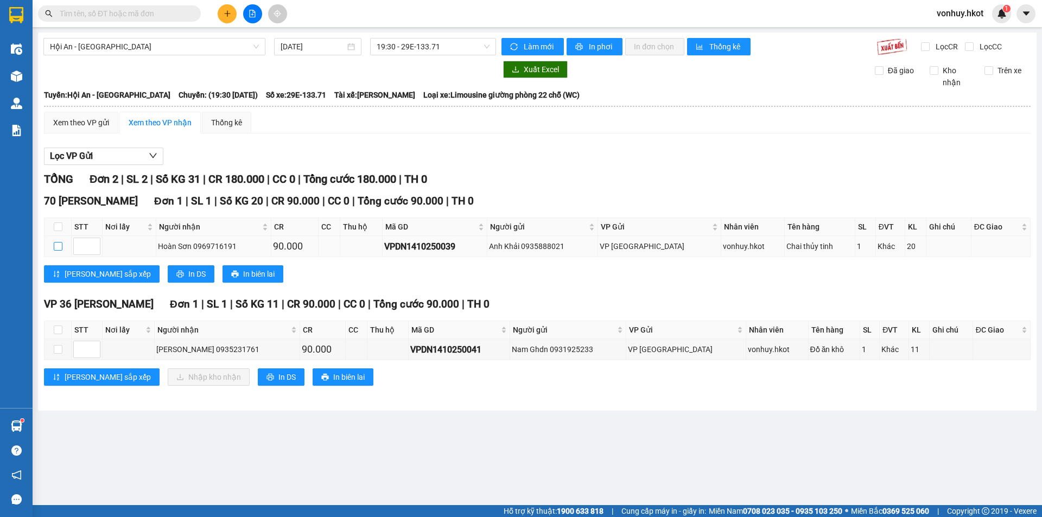
click at [59, 249] on input "checkbox" at bounding box center [58, 246] width 9 height 9
checkbox input "true"
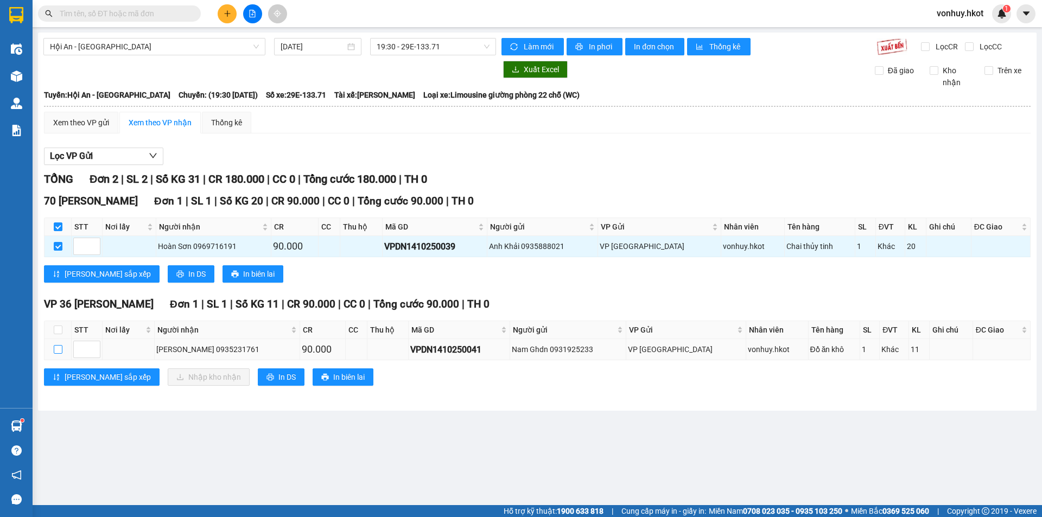
click at [58, 353] on input "checkbox" at bounding box center [58, 349] width 9 height 9
checkbox input "true"
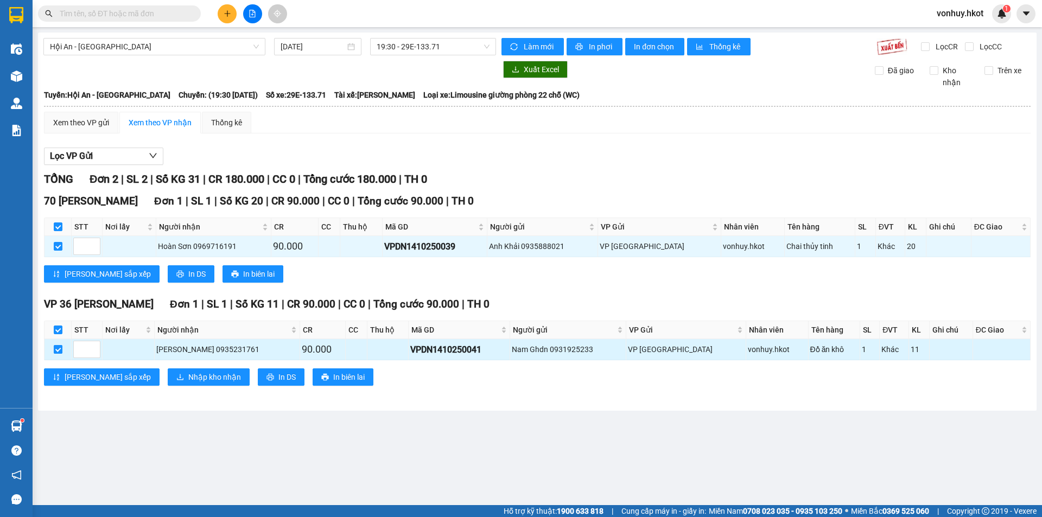
checkbox input "true"
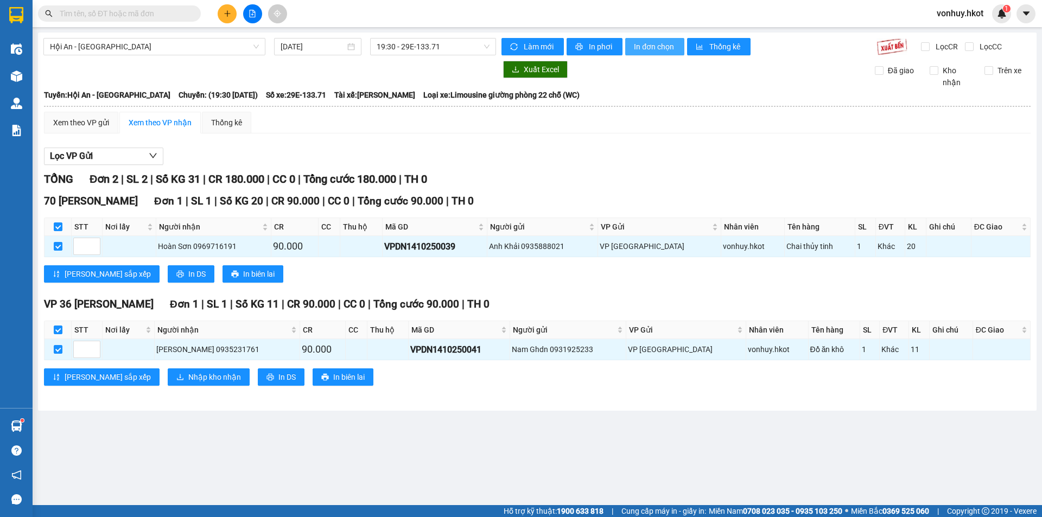
click at [642, 47] on span "In đơn chọn" at bounding box center [655, 47] width 42 height 12
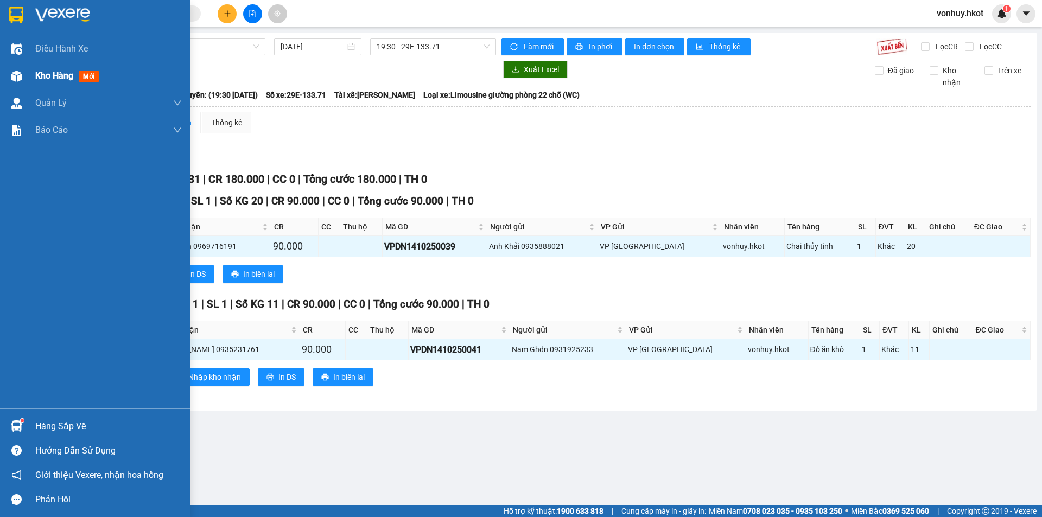
click at [49, 72] on span "Kho hàng" at bounding box center [54, 76] width 38 height 10
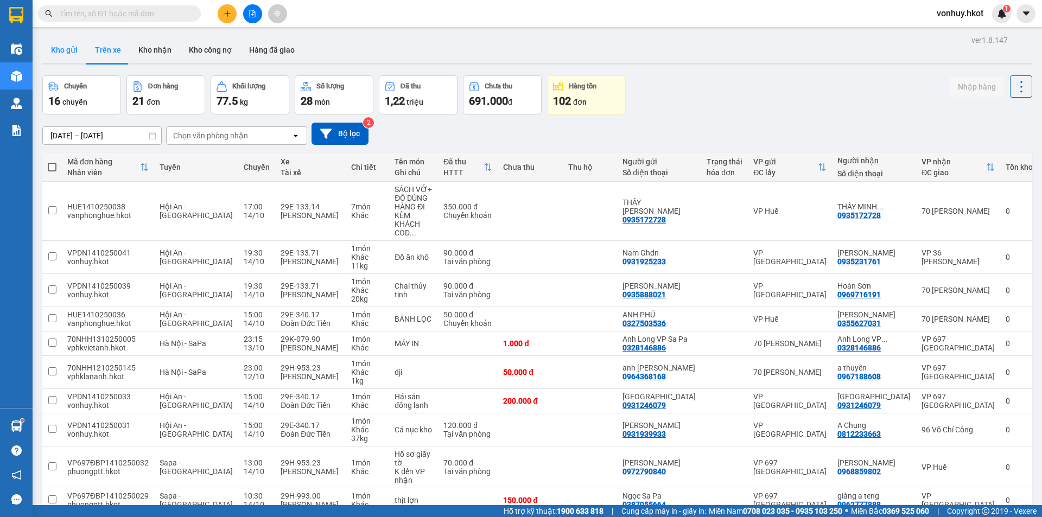
click at [64, 52] on button "Kho gửi" at bounding box center [64, 50] width 44 height 26
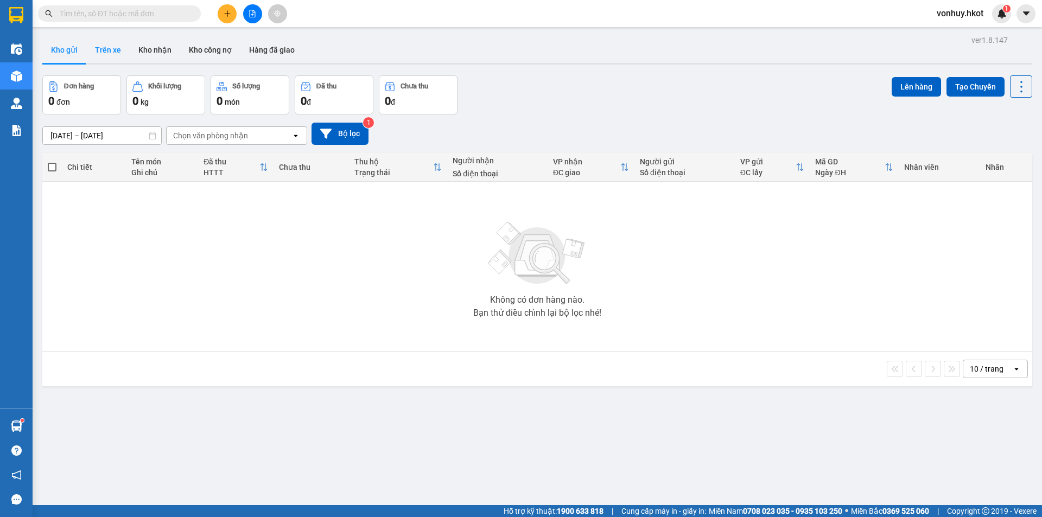
click at [101, 52] on button "Trên xe" at bounding box center [107, 50] width 43 height 26
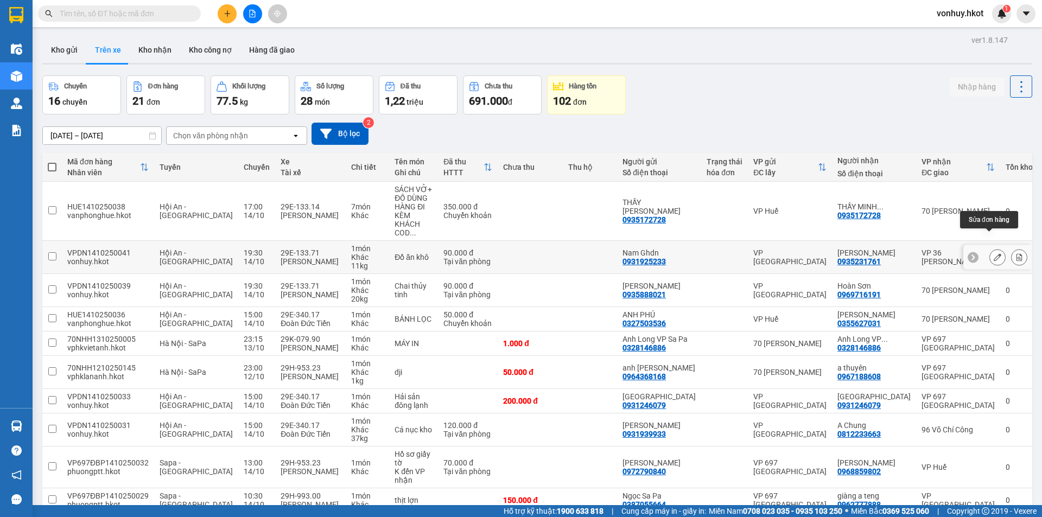
click at [994, 253] on icon at bounding box center [998, 257] width 8 height 8
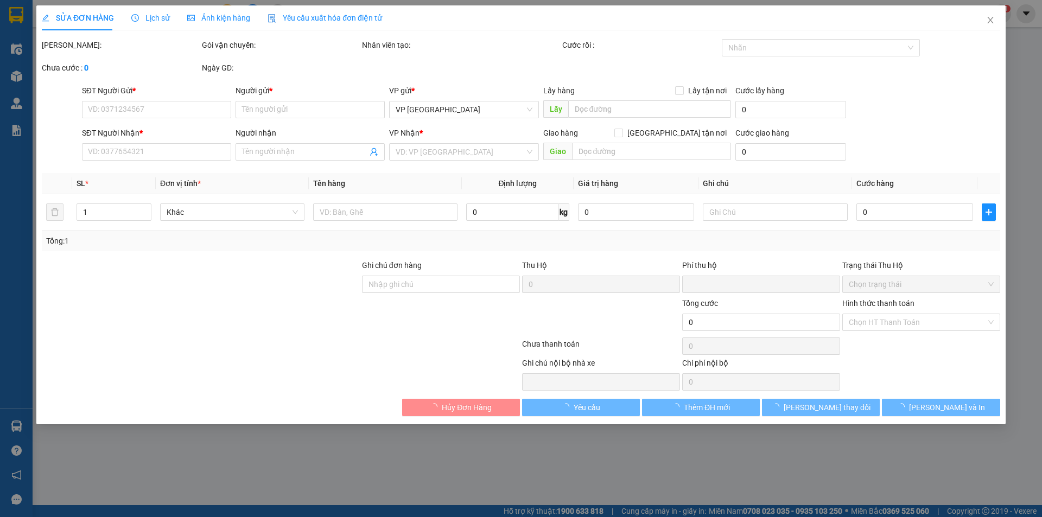
type input "0931925233"
type input "Nam Ghdn"
type input "0935231761"
type input "[PERSON_NAME]"
type input "0"
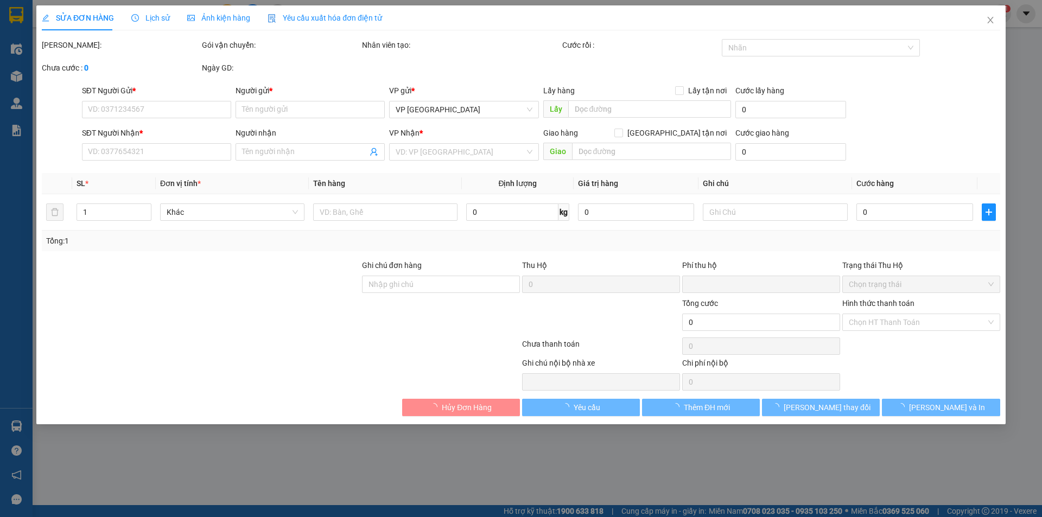
type input "90.000"
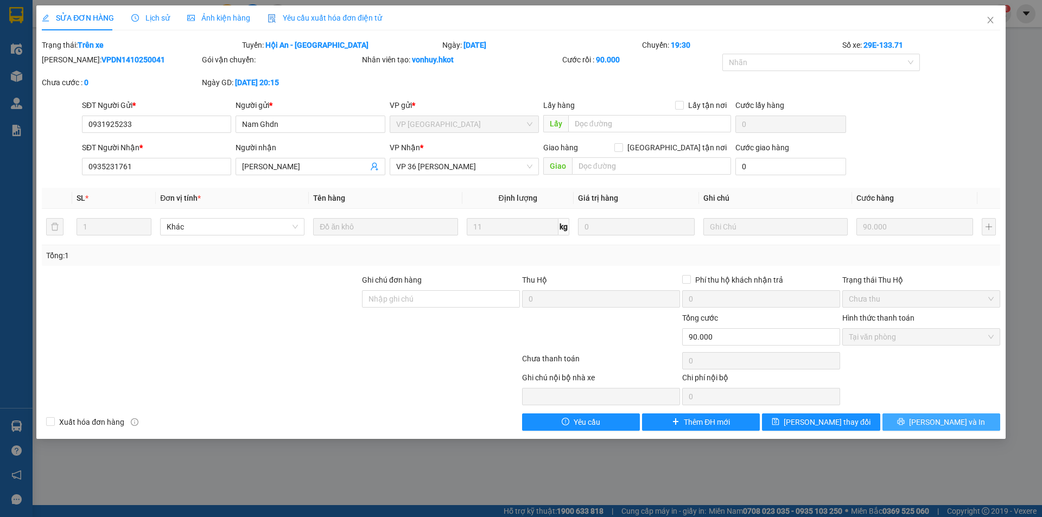
click at [943, 425] on span "[PERSON_NAME] và In" at bounding box center [947, 422] width 76 height 12
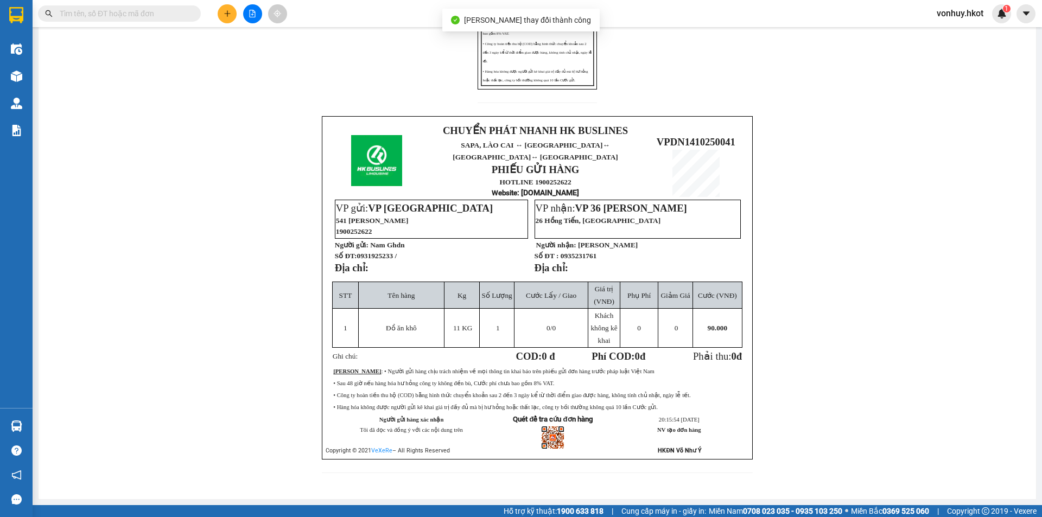
scroll to position [271, 0]
drag, startPoint x: 654, startPoint y: 135, endPoint x: 740, endPoint y: 135, distance: 85.7
click at [740, 136] on p "VPDN1410250041" at bounding box center [695, 142] width 97 height 12
copy span "VPDN1410250041"
click at [179, 11] on input "text" at bounding box center [124, 14] width 128 height 12
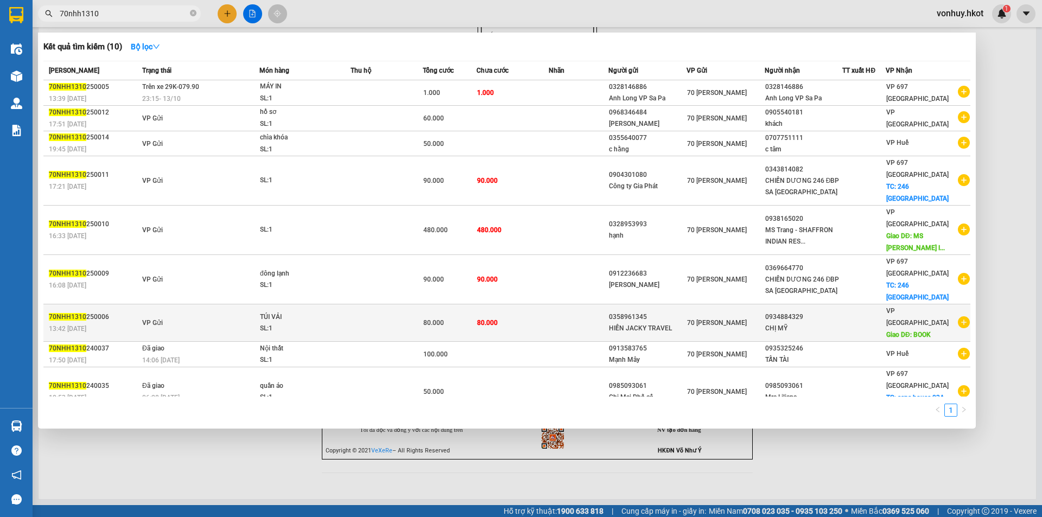
type input "70nhh1310"
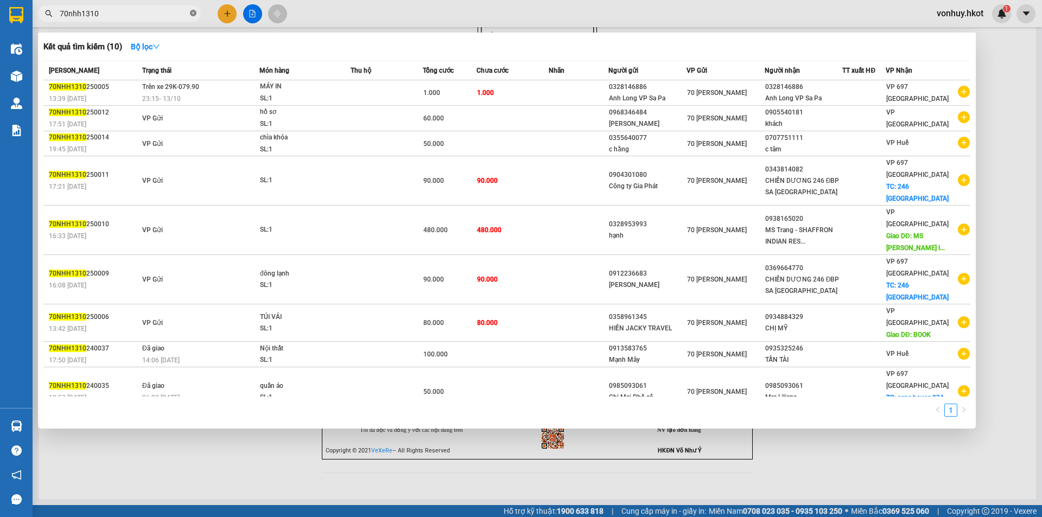
click at [190, 12] on icon "close-circle" at bounding box center [193, 13] width 7 height 7
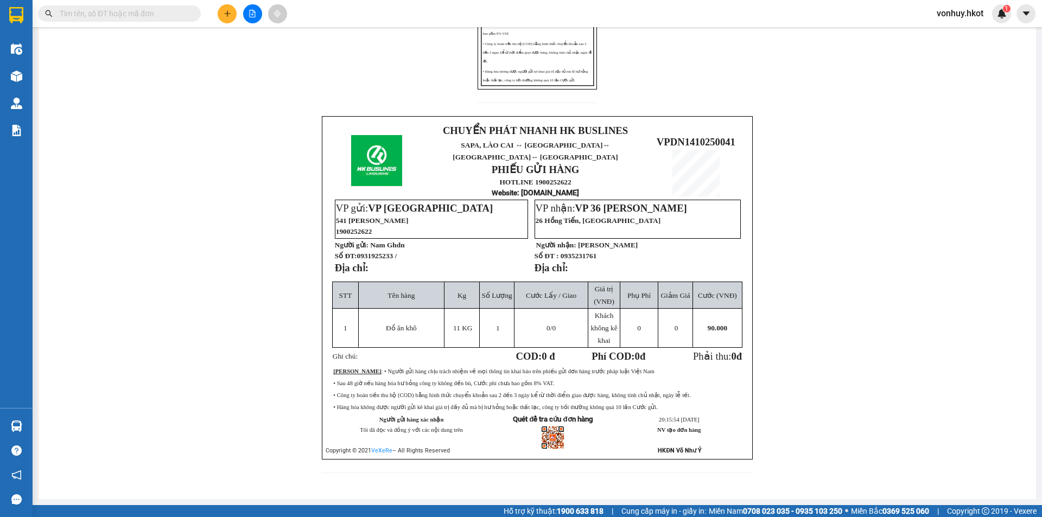
click at [151, 17] on input "text" at bounding box center [124, 14] width 128 height 12
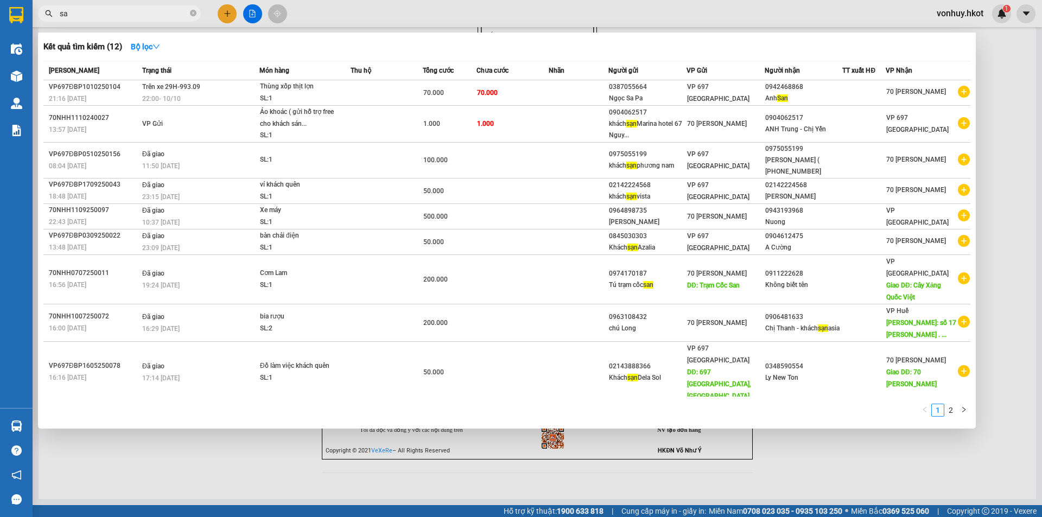
type input "s"
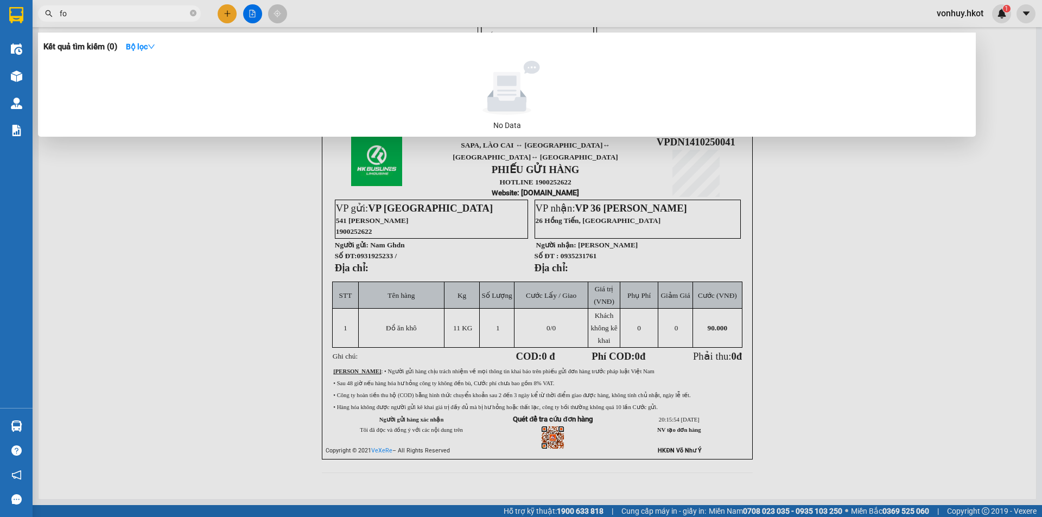
type input "f"
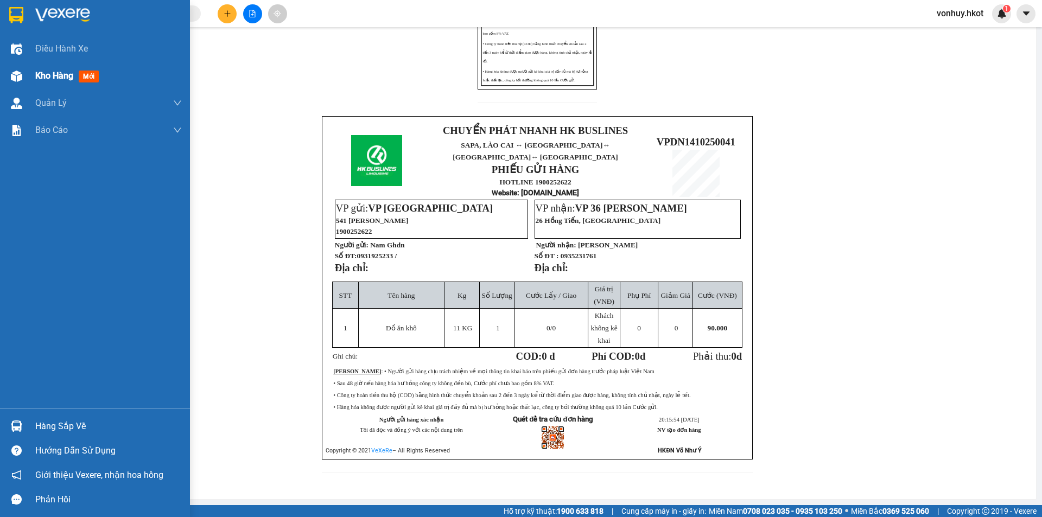
click at [49, 76] on span "Kho hàng" at bounding box center [54, 76] width 38 height 10
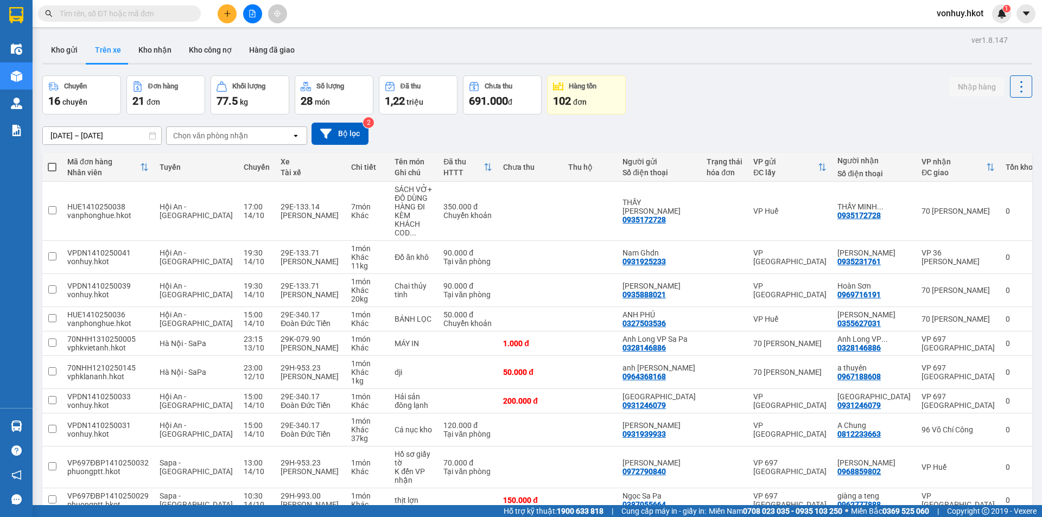
click at [211, 135] on div "Chọn văn phòng nhận" at bounding box center [210, 135] width 75 height 11
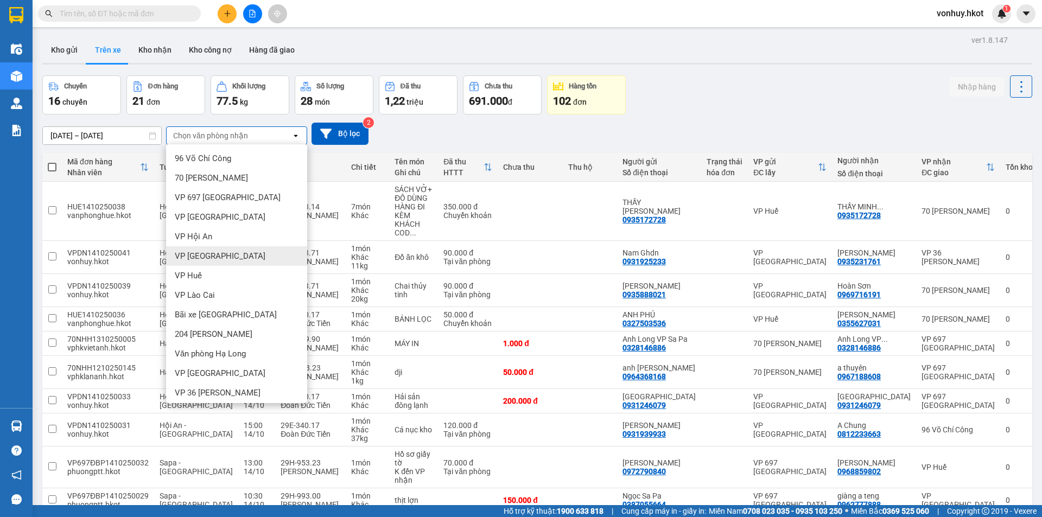
click at [223, 259] on div "VP [GEOGRAPHIC_DATA]" at bounding box center [236, 256] width 141 height 20
